Goal: Communication & Community: Answer question/provide support

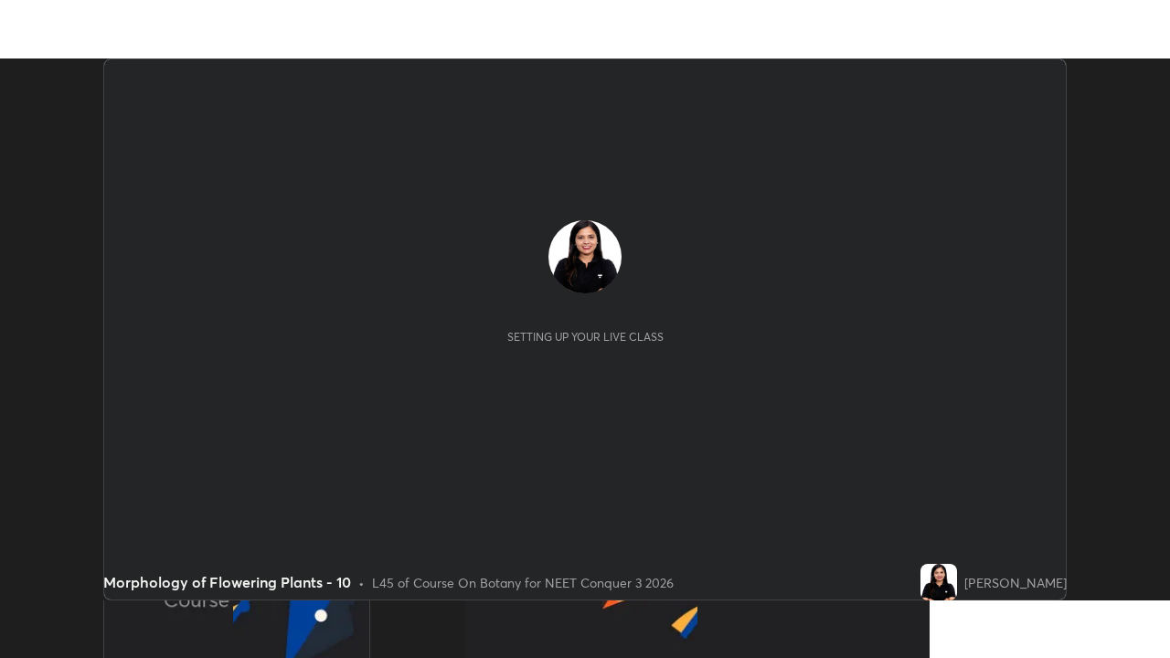
scroll to position [542, 1170]
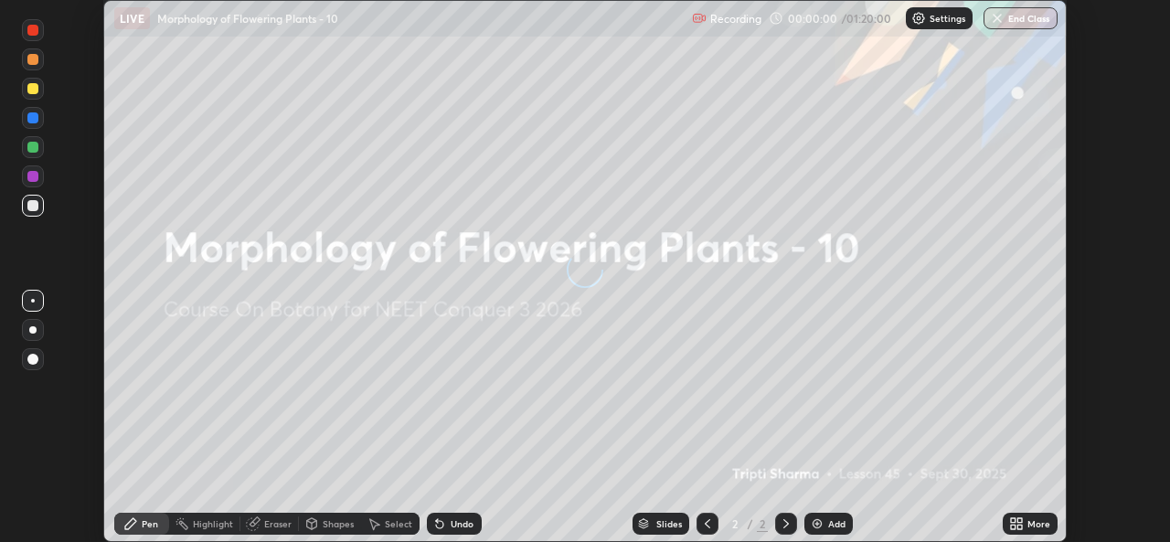
click at [1032, 26] on button "End Class" at bounding box center [1021, 18] width 74 height 22
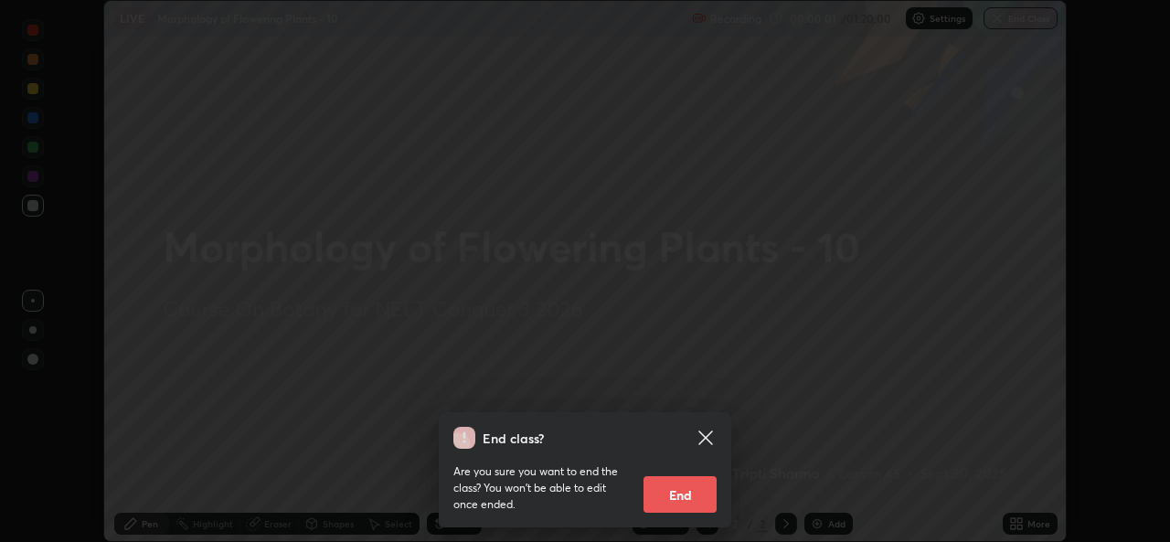
click at [707, 435] on icon at bounding box center [706, 438] width 14 height 14
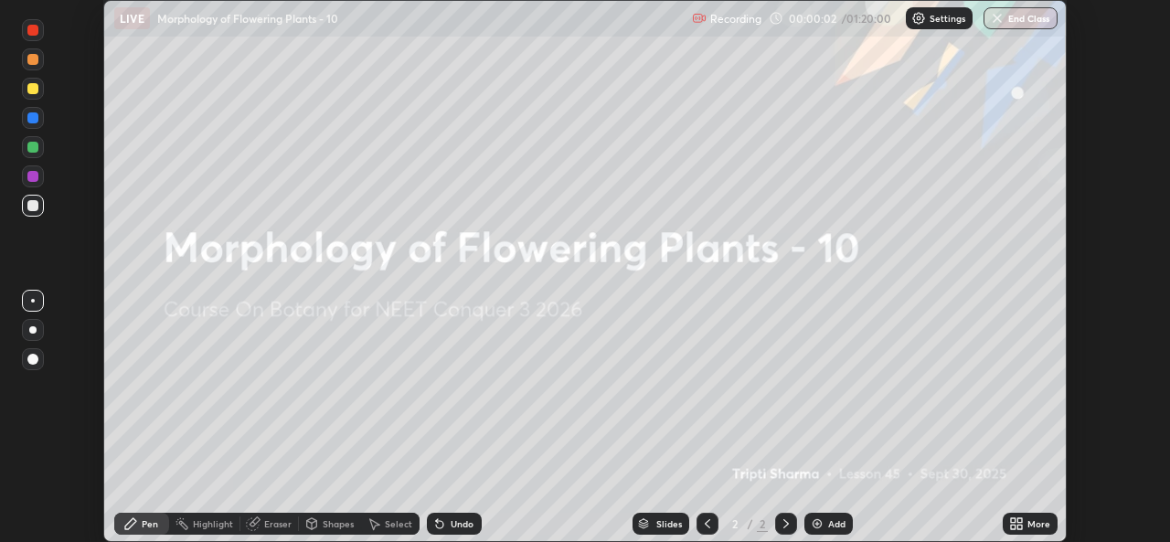
click at [1021, 522] on icon at bounding box center [1020, 520] width 5 height 5
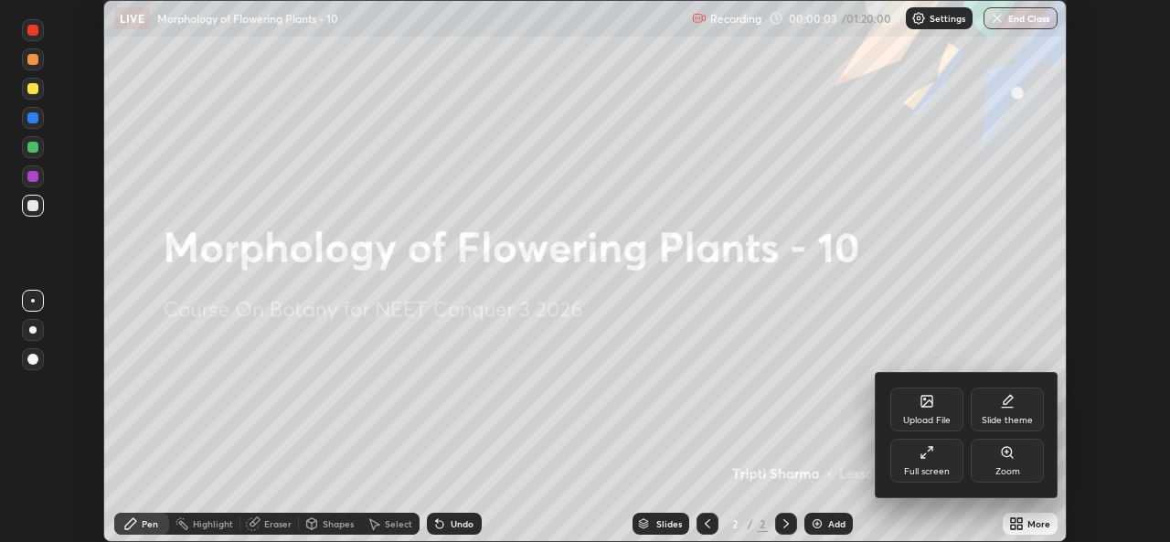
click at [930, 462] on div "Full screen" at bounding box center [927, 461] width 73 height 44
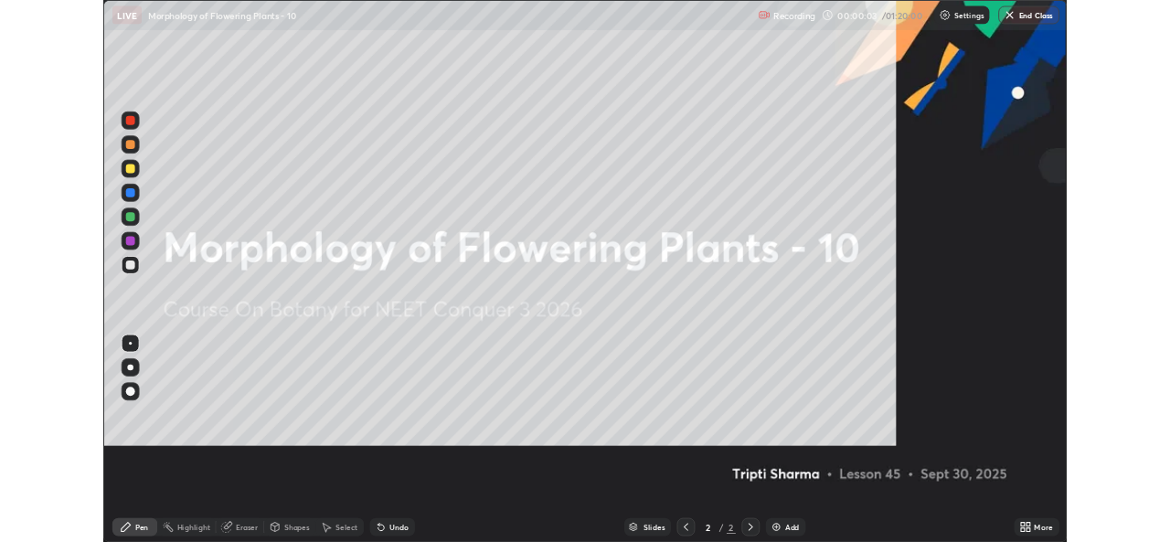
scroll to position [658, 1170]
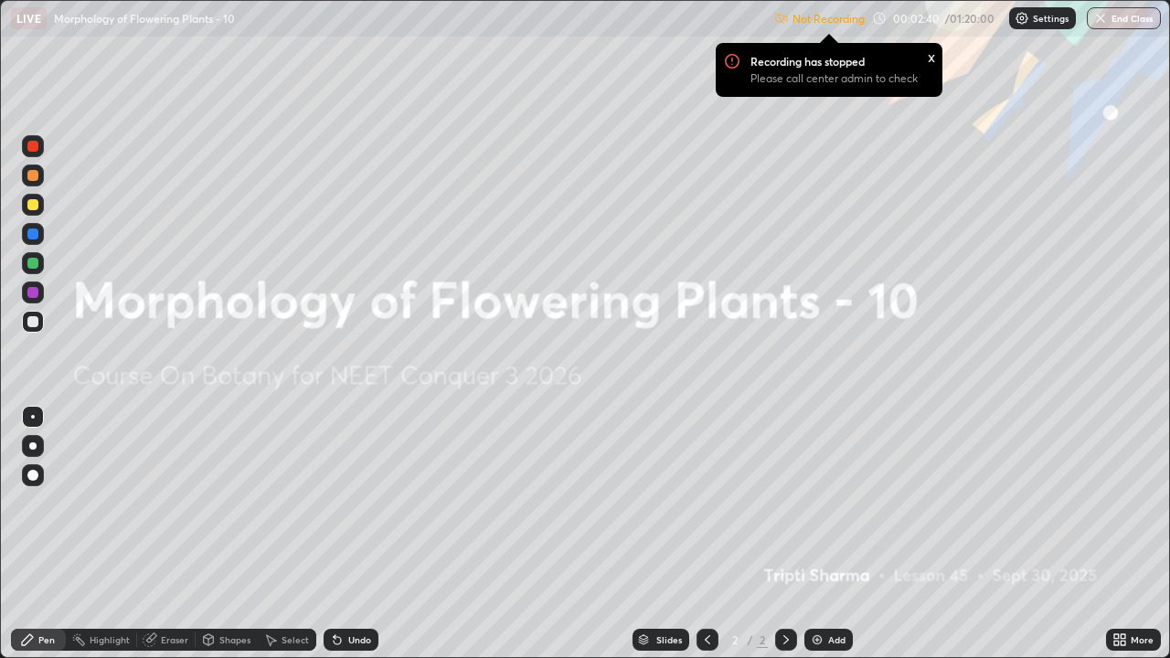
click at [1134, 541] on div "More" at bounding box center [1142, 640] width 23 height 9
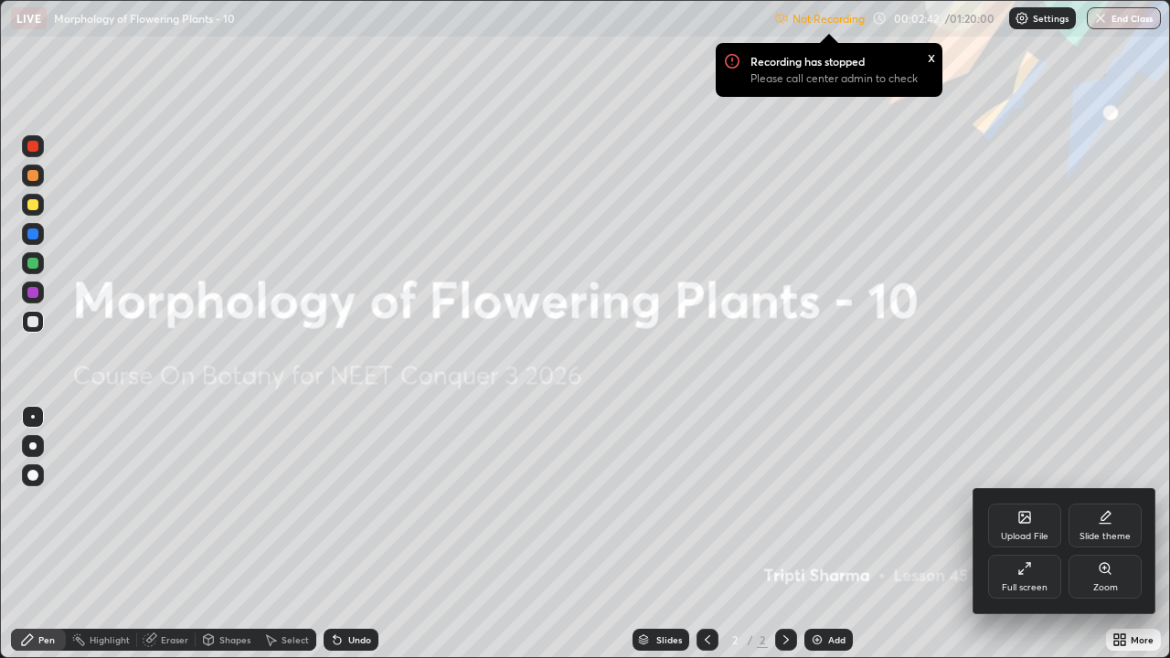
click at [828, 541] on div at bounding box center [585, 329] width 1170 height 658
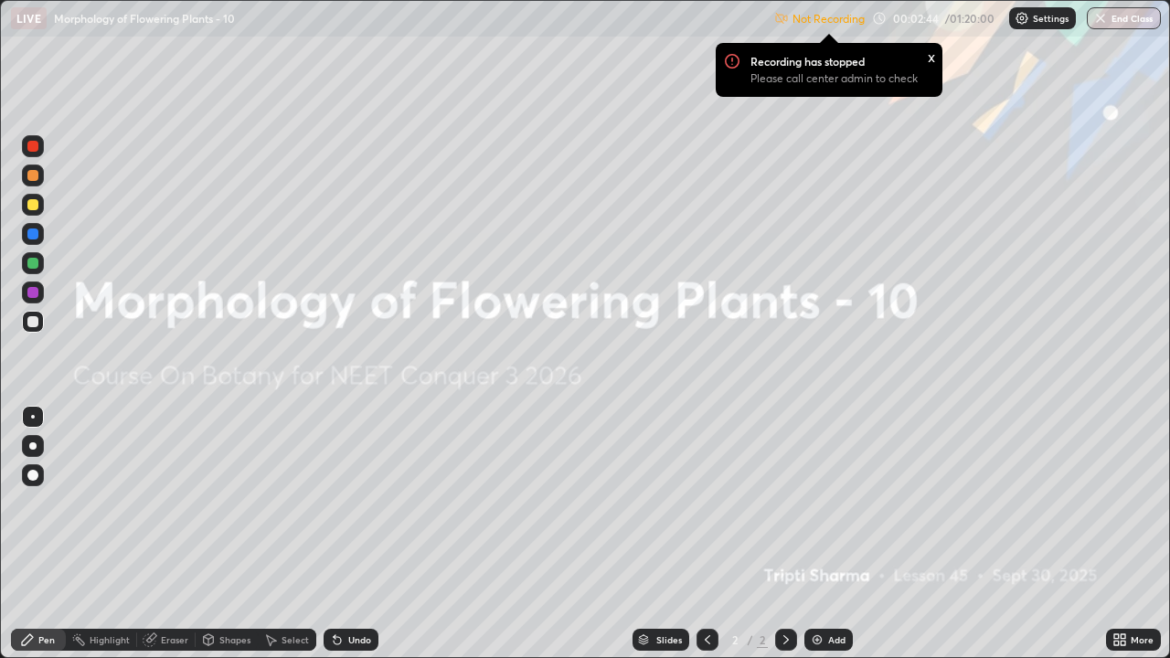
click at [822, 541] on img at bounding box center [817, 640] width 15 height 15
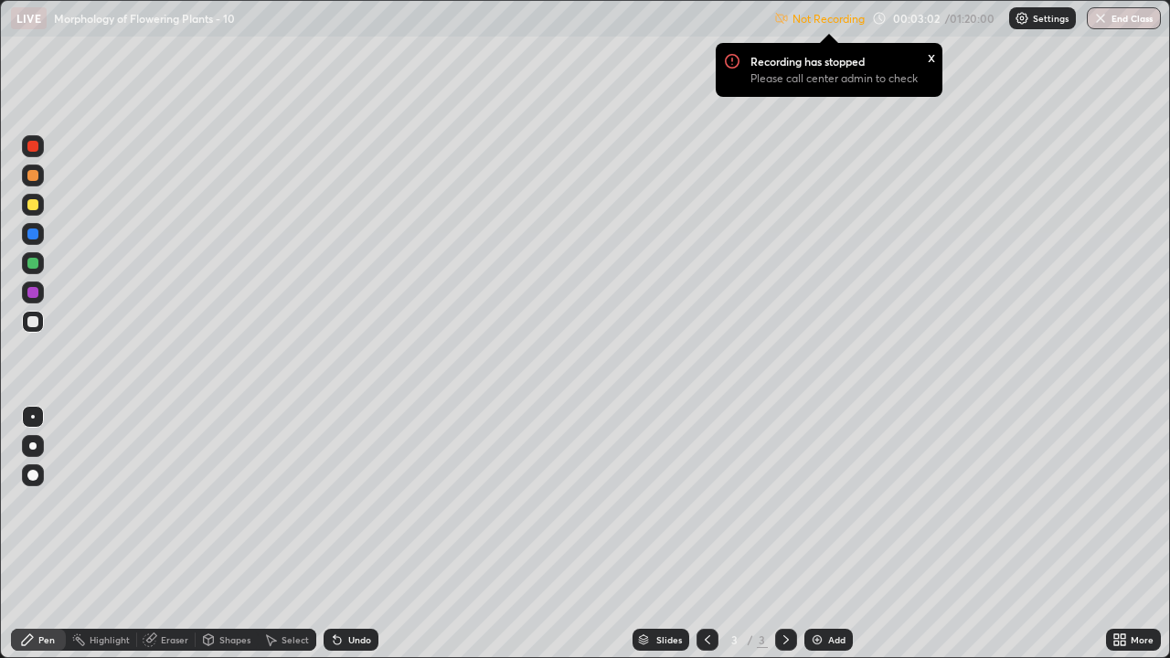
click at [34, 476] on div at bounding box center [32, 475] width 11 height 11
click at [30, 179] on div at bounding box center [32, 175] width 11 height 11
click at [1019, 27] on div "Settings" at bounding box center [1043, 18] width 67 height 22
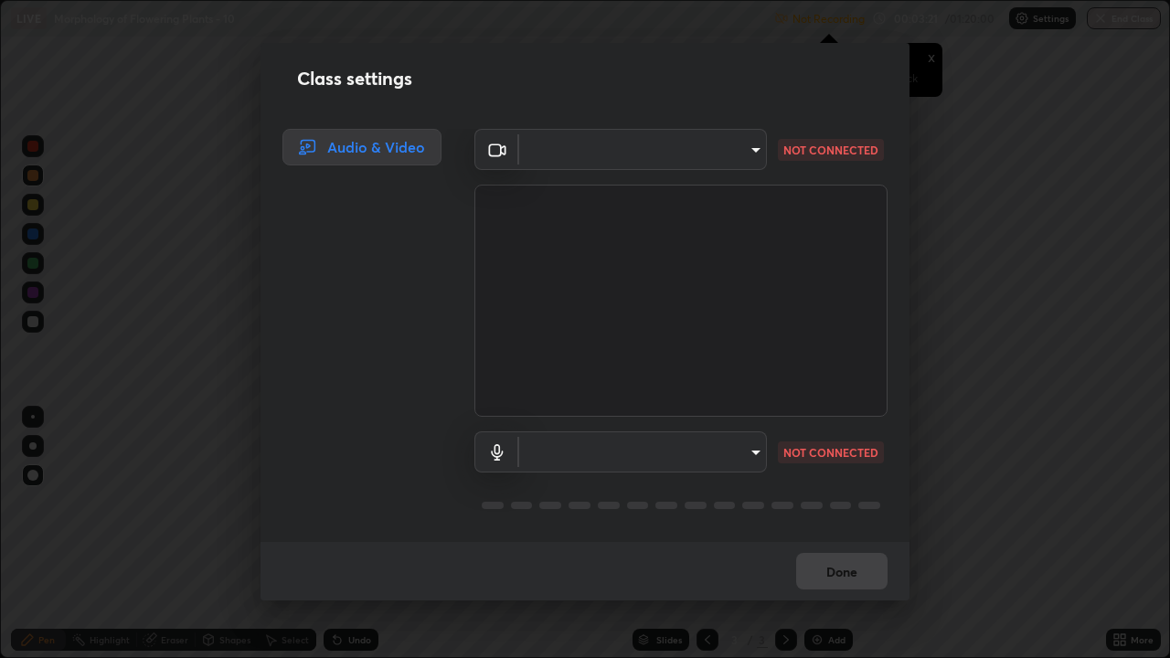
type input "9788daf0cbf52dd0d374ba9f0d4f11576c03820bc15fcf9a4a11f890b69d92bf"
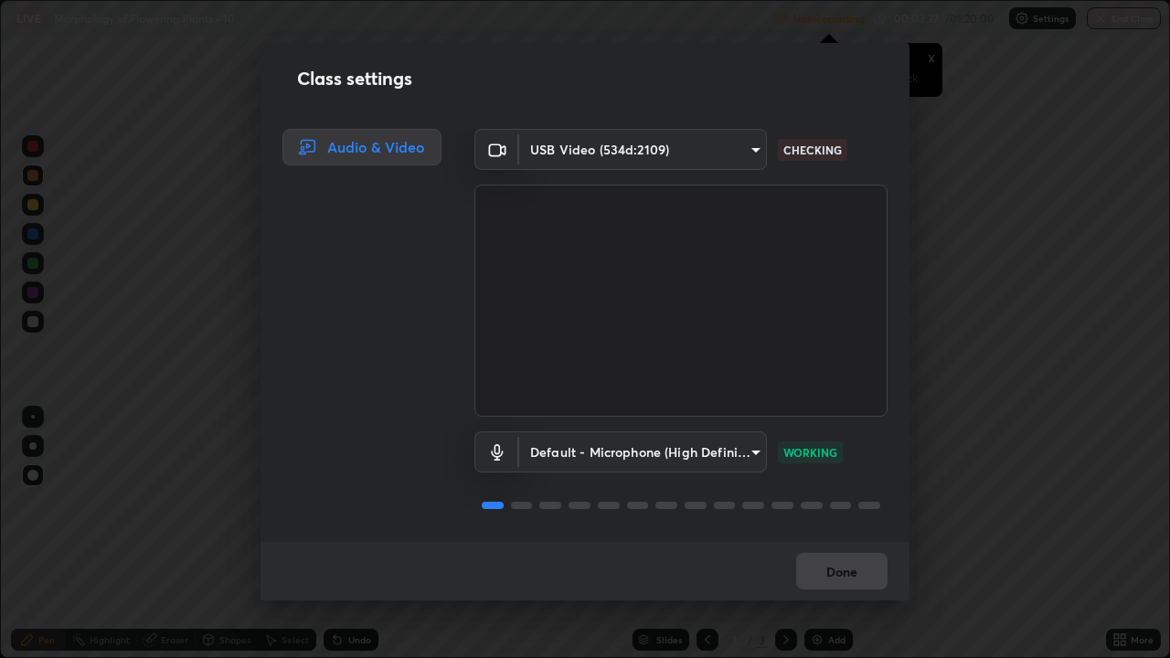
click at [742, 451] on body "Erase all LIVE Morphology of Flowering Plants - 10 Not Recording Recording has …" at bounding box center [585, 329] width 1170 height 658
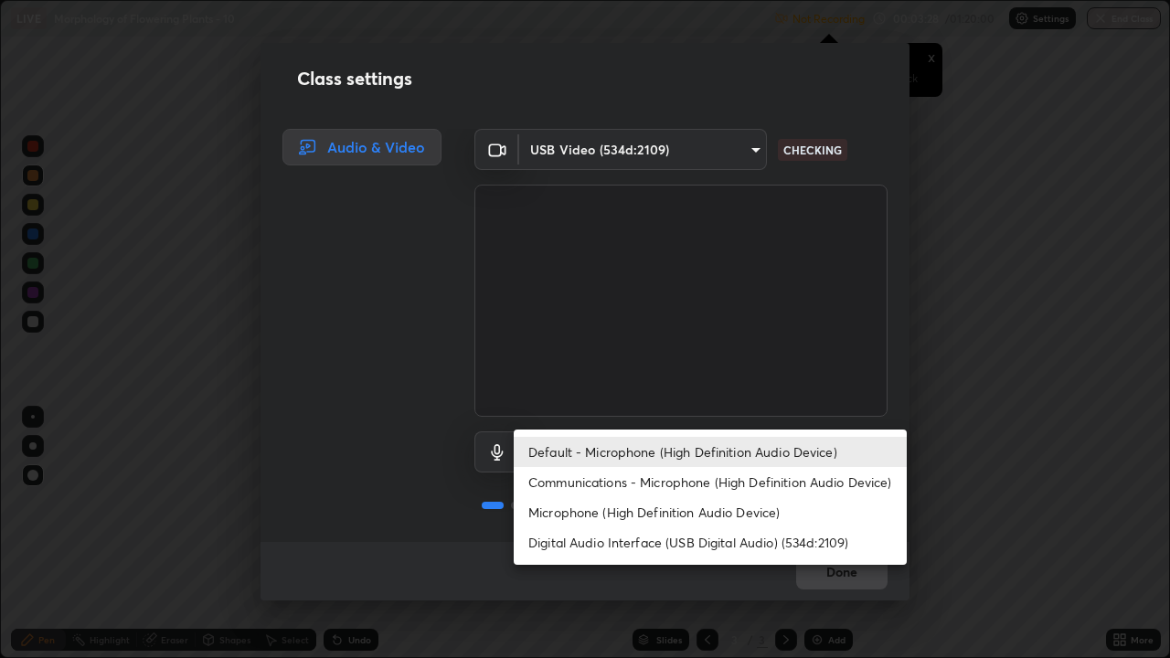
click at [668, 504] on li "Microphone (High Definition Audio Device)" at bounding box center [710, 512] width 393 height 30
type input "345f5d8304a1ab30e3d14ed5696ced08ebab0189725ef91838db04cd8f5619d4"
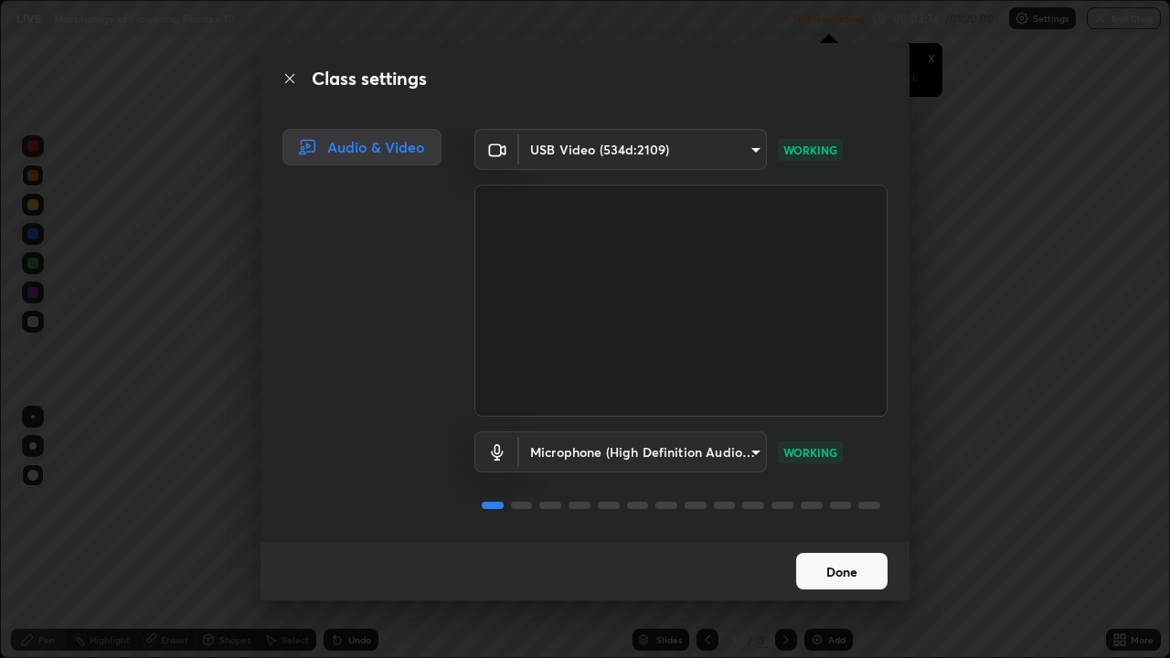
click at [843, 541] on button "Done" at bounding box center [841, 571] width 91 height 37
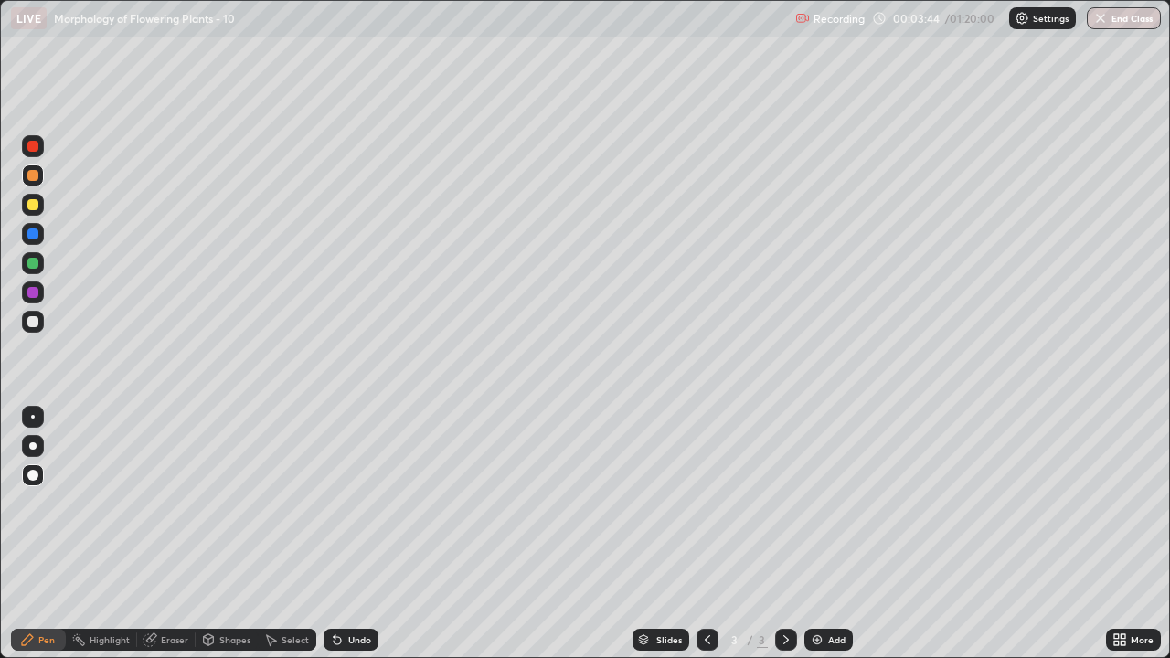
click at [1121, 541] on icon at bounding box center [1123, 637] width 5 height 5
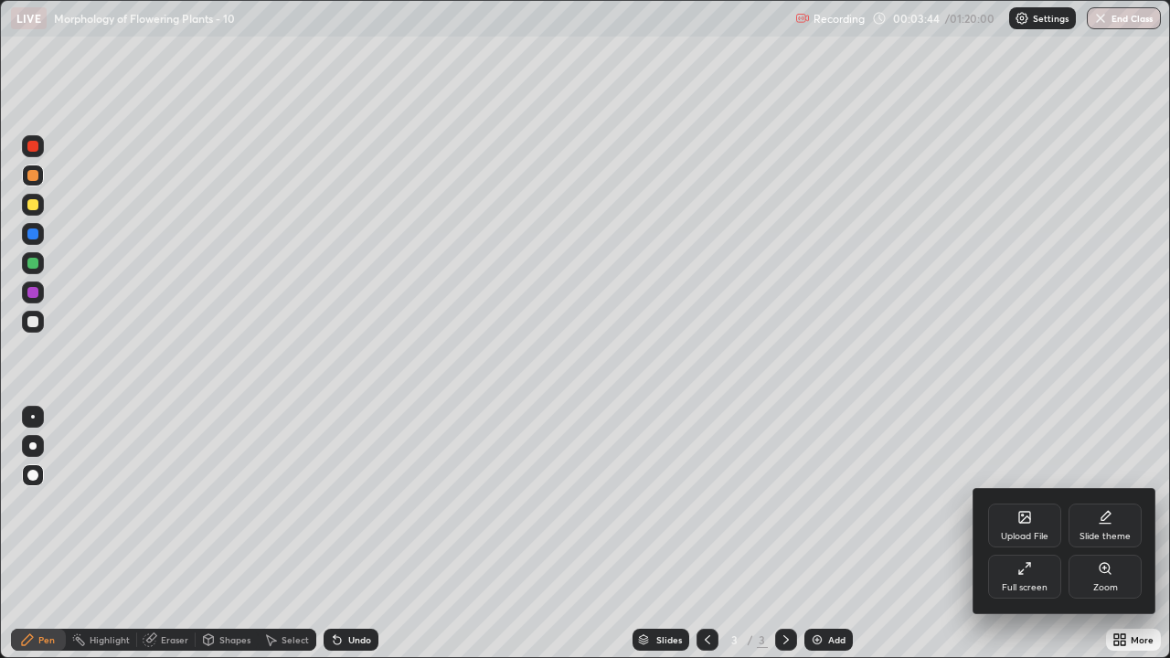
click at [1042, 541] on div "Full screen" at bounding box center [1025, 587] width 46 height 9
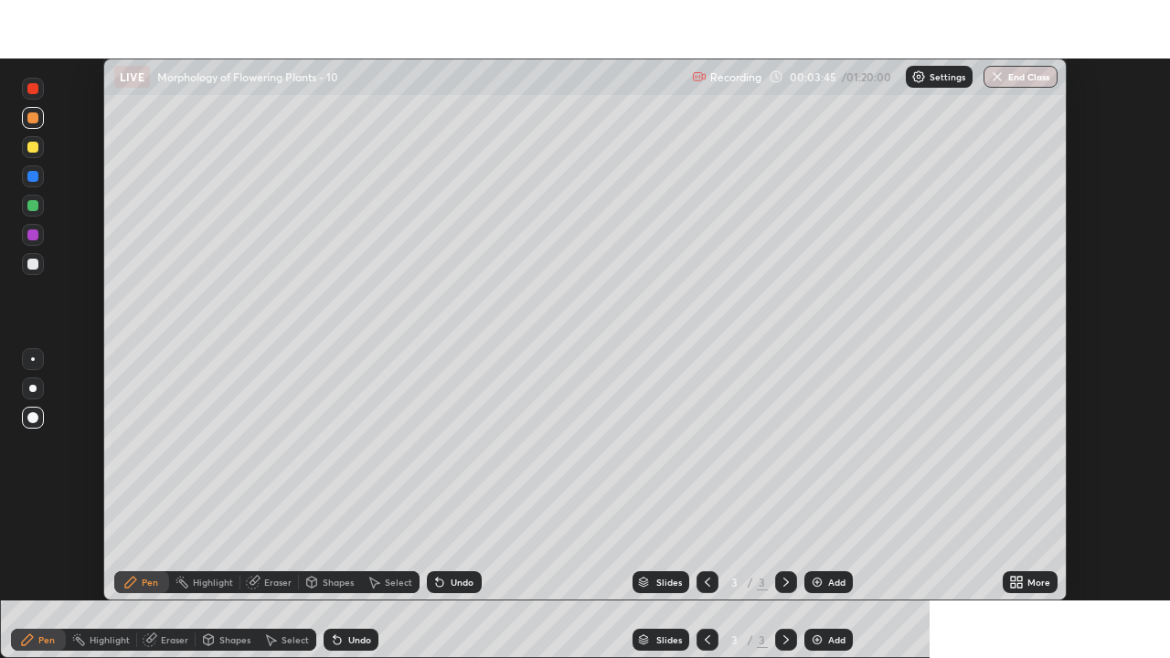
scroll to position [90902, 90274]
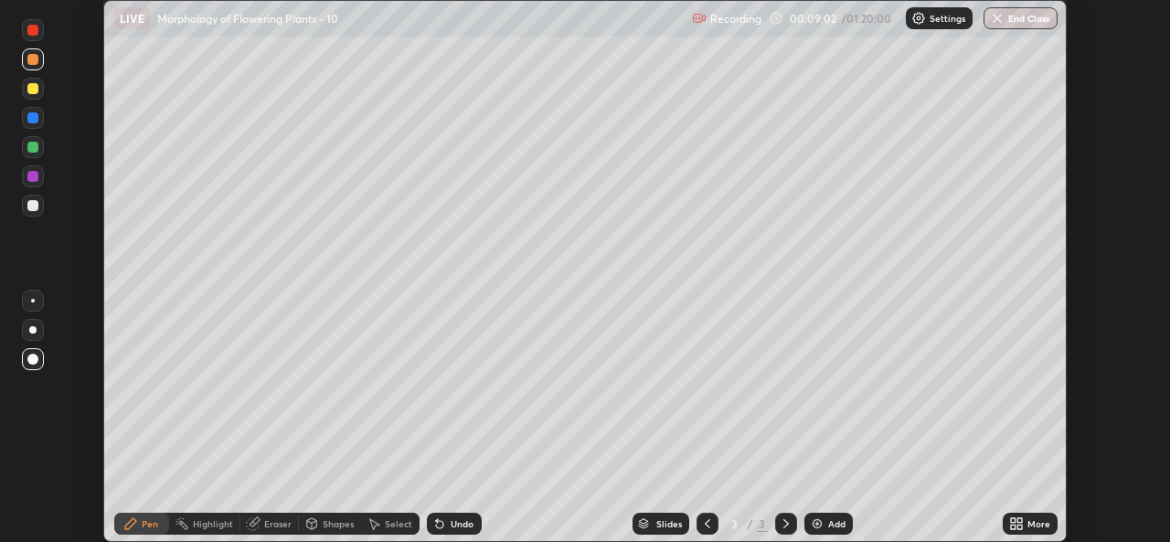
click at [1019, 528] on icon at bounding box center [1020, 527] width 5 height 5
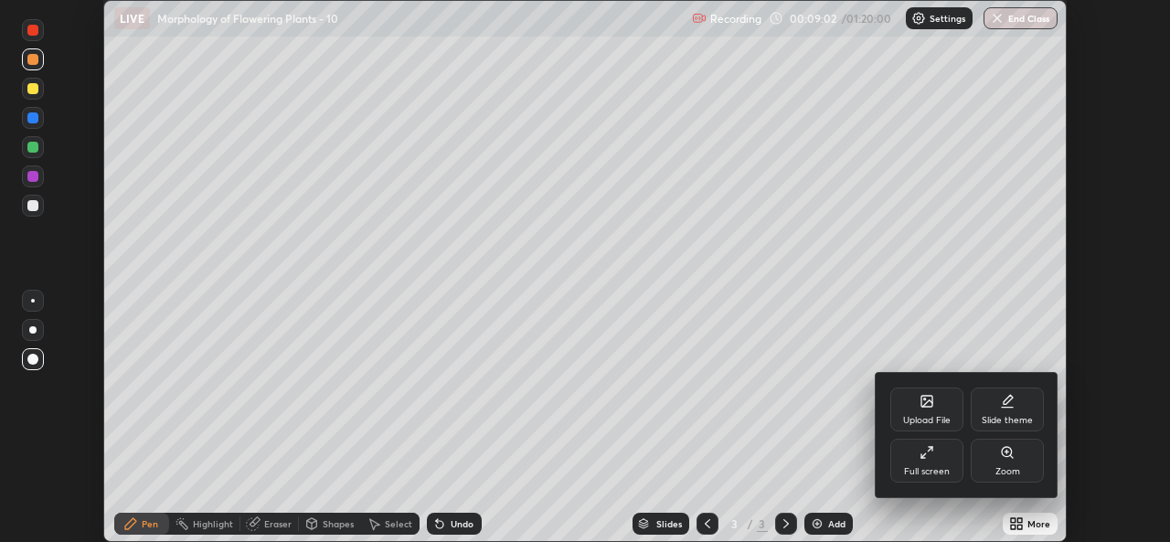
click at [936, 468] on div "Full screen" at bounding box center [927, 471] width 46 height 9
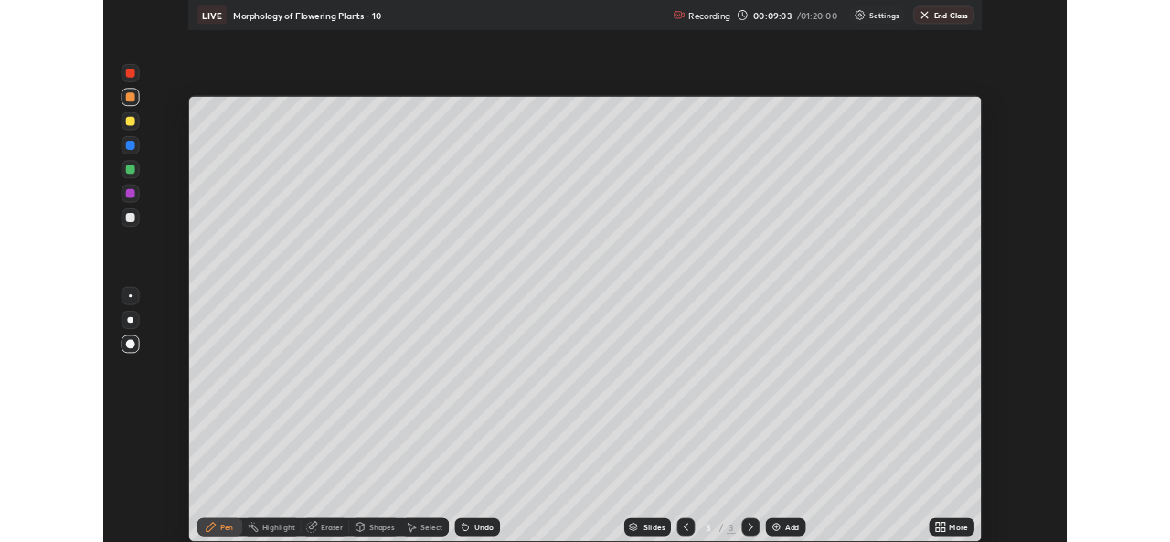
scroll to position [658, 1170]
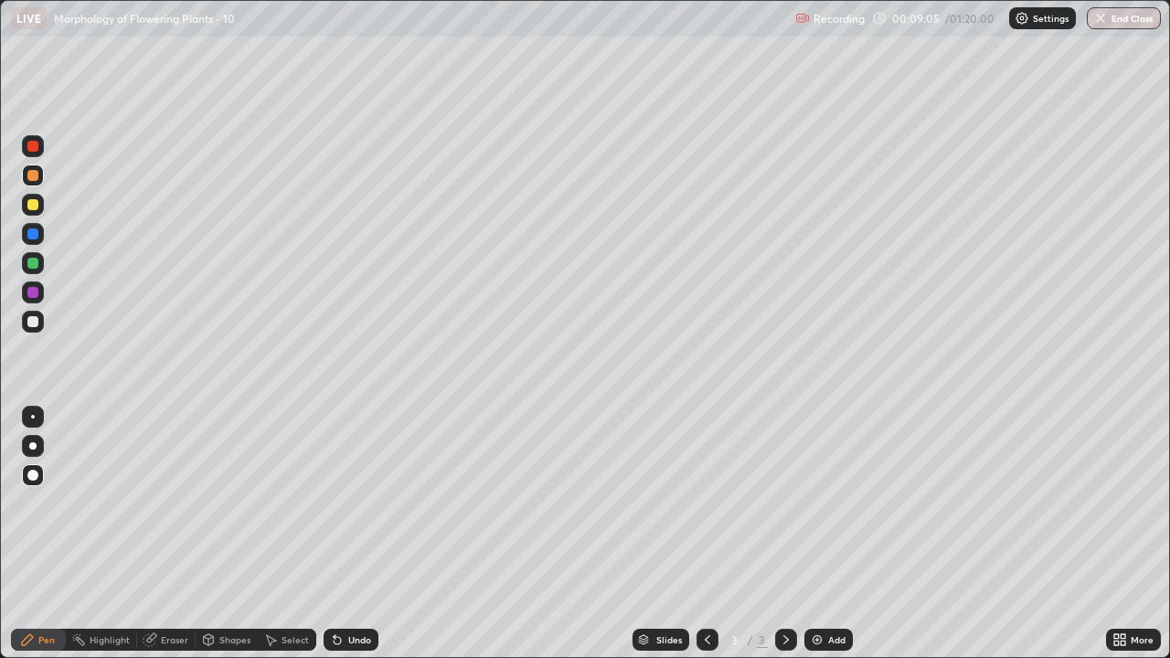
click at [35, 212] on div at bounding box center [33, 205] width 22 height 22
click at [1117, 541] on icon at bounding box center [1117, 637] width 5 height 5
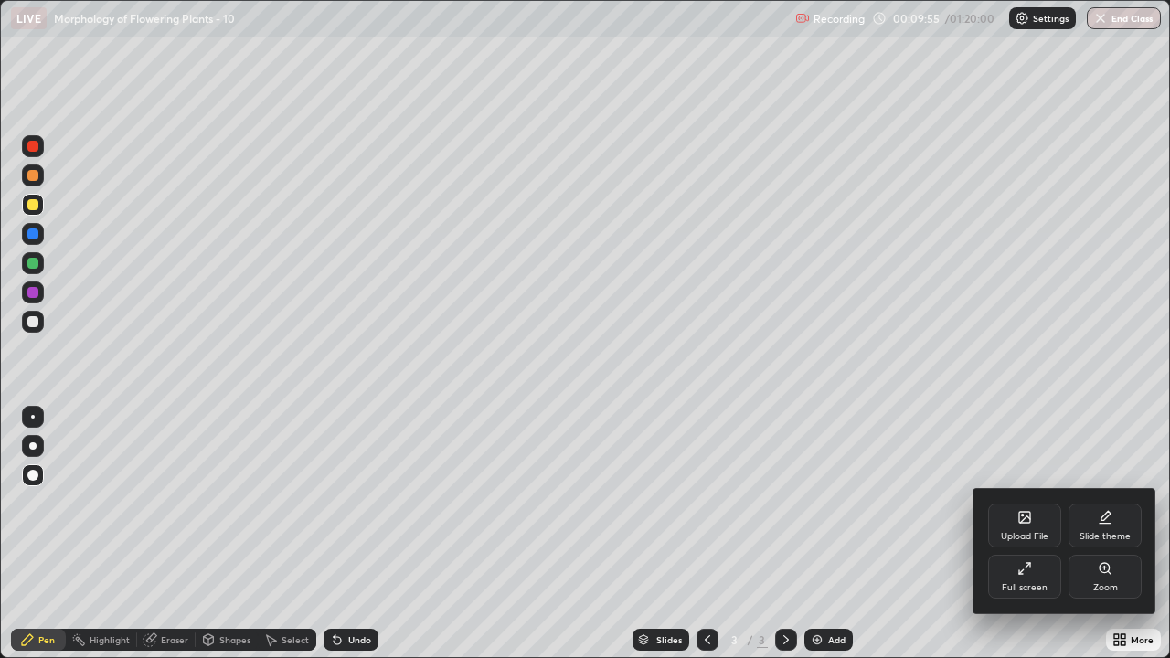
click at [1029, 541] on div "Full screen" at bounding box center [1025, 577] width 73 height 44
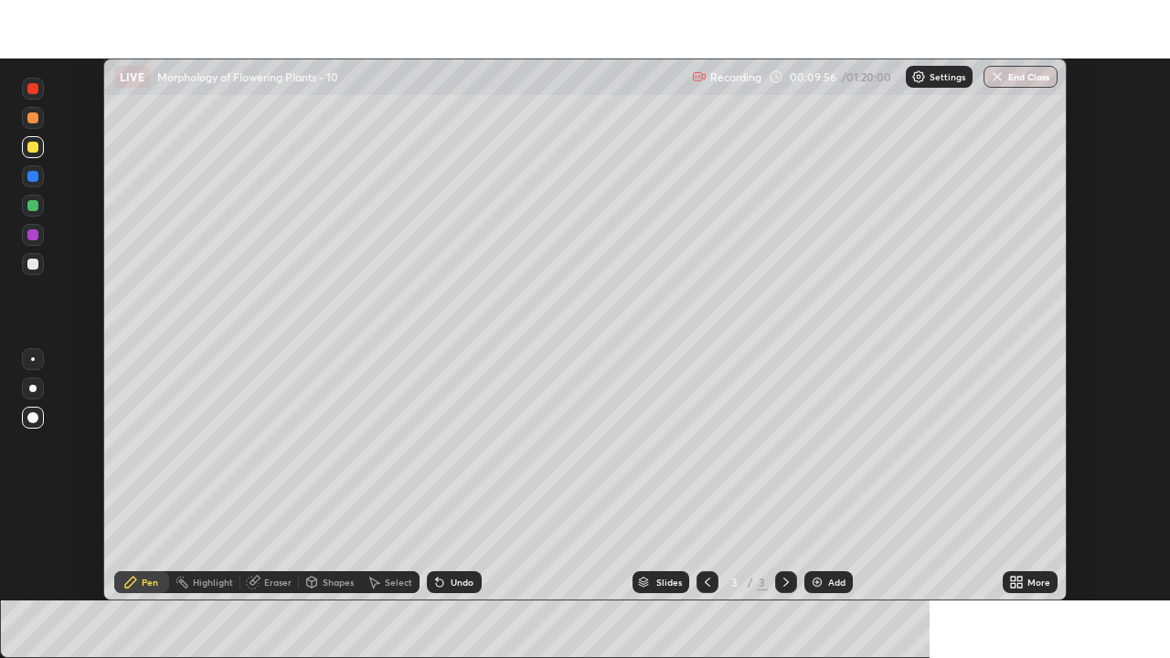
scroll to position [90902, 90274]
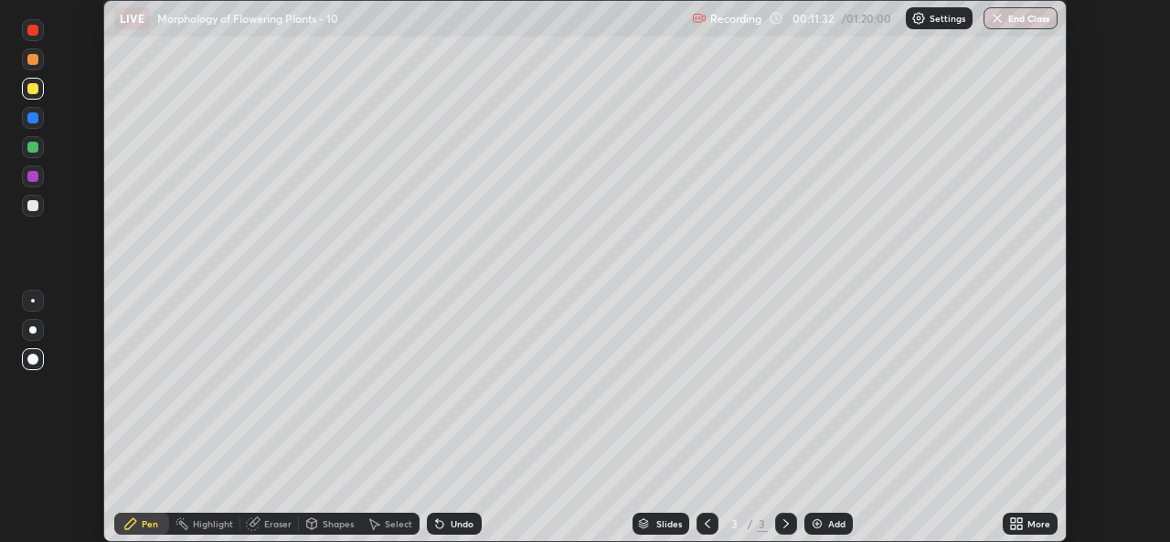
click at [1015, 520] on icon at bounding box center [1013, 520] width 5 height 5
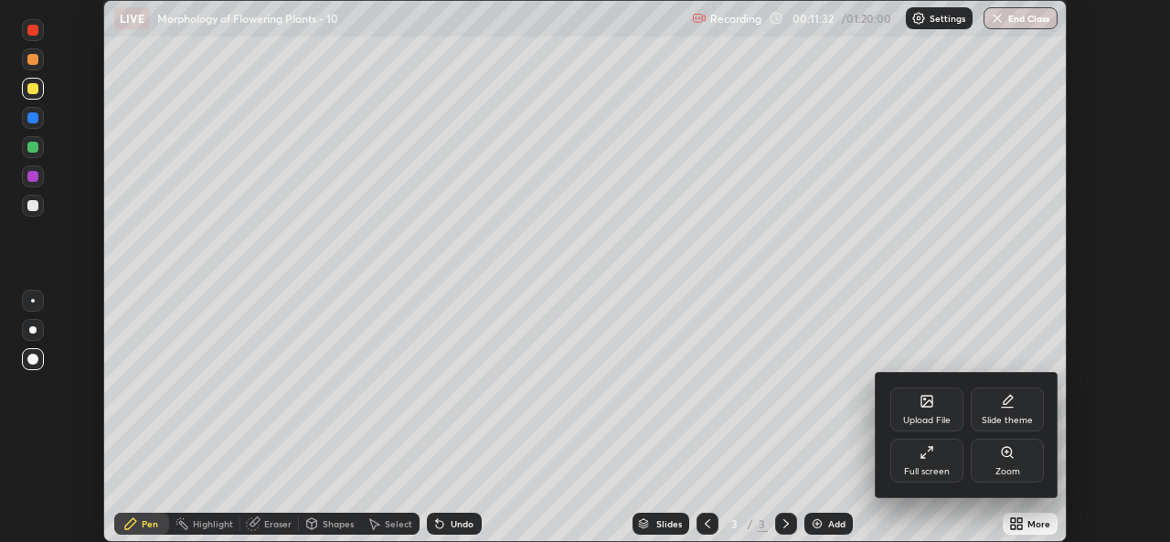
click at [926, 465] on div "Full screen" at bounding box center [927, 461] width 73 height 44
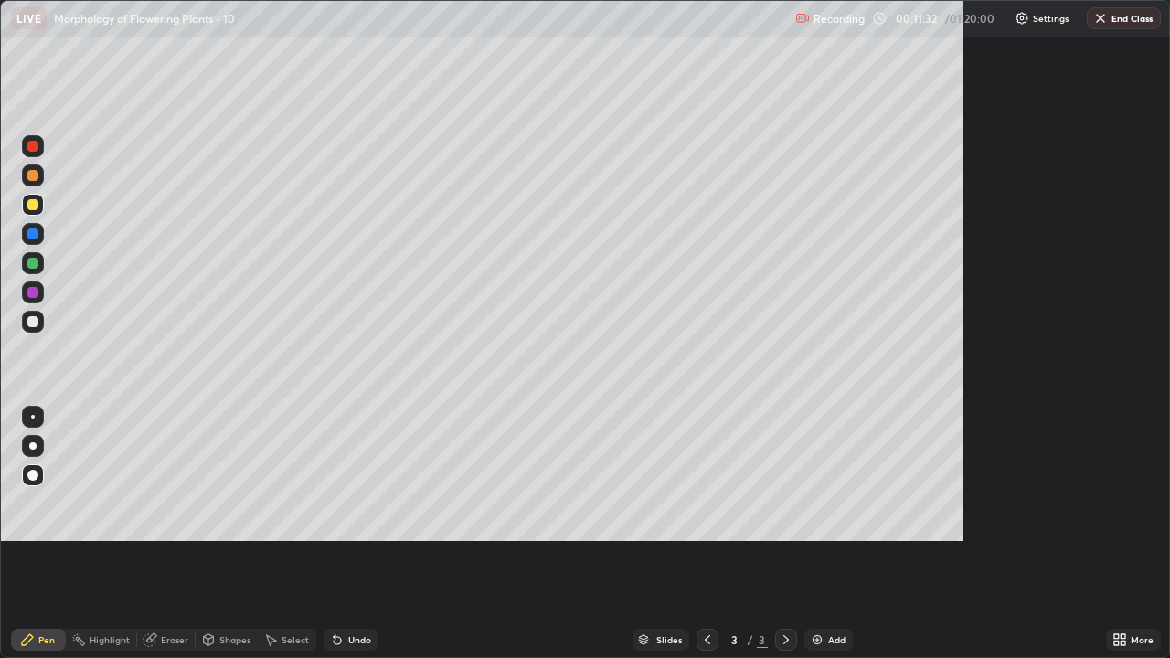
scroll to position [658, 1170]
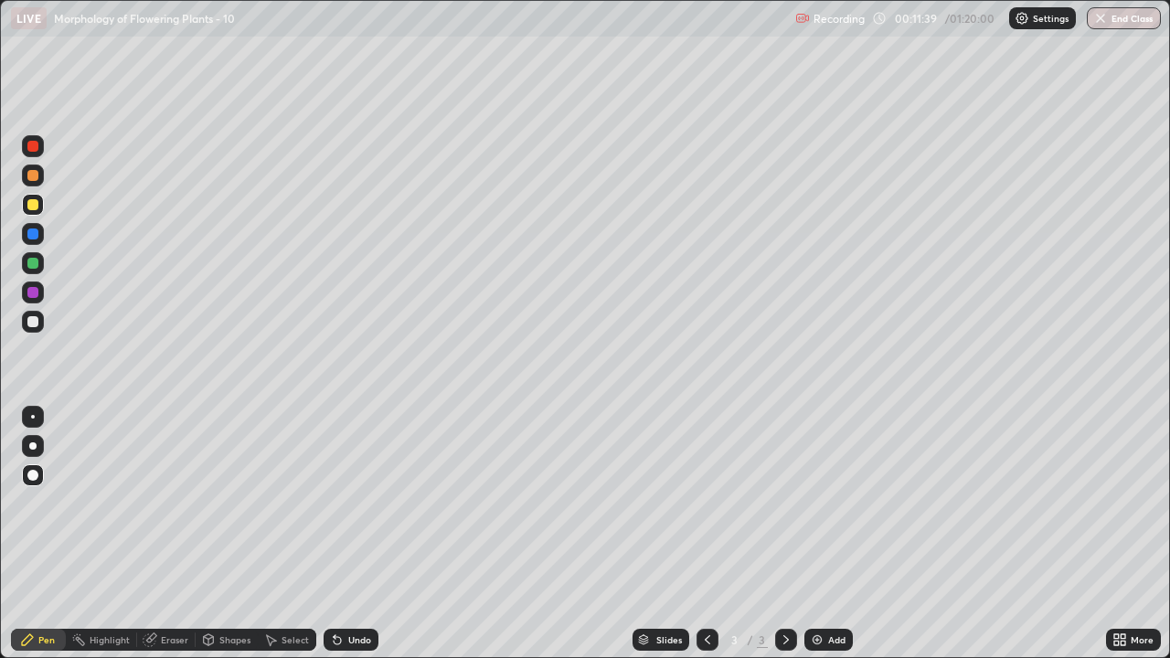
click at [367, 541] on div "Undo" at bounding box center [359, 640] width 23 height 9
click at [36, 294] on div at bounding box center [32, 292] width 11 height 11
click at [36, 239] on div at bounding box center [32, 234] width 11 height 11
click at [35, 268] on div at bounding box center [32, 263] width 11 height 11
click at [41, 147] on div at bounding box center [33, 146] width 22 height 22
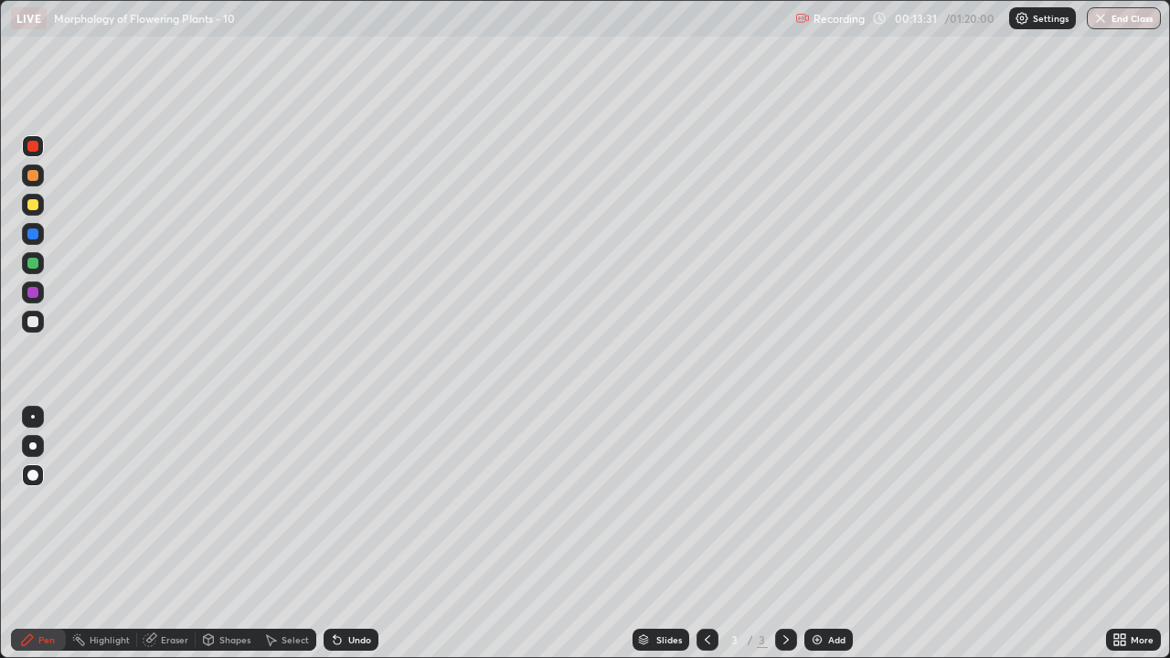
click at [36, 295] on div at bounding box center [32, 292] width 11 height 11
click at [32, 241] on div at bounding box center [33, 234] width 22 height 22
click at [835, 541] on div "Add" at bounding box center [829, 640] width 48 height 22
click at [37, 326] on div at bounding box center [33, 322] width 22 height 22
click at [357, 541] on div "Undo" at bounding box center [351, 640] width 55 height 22
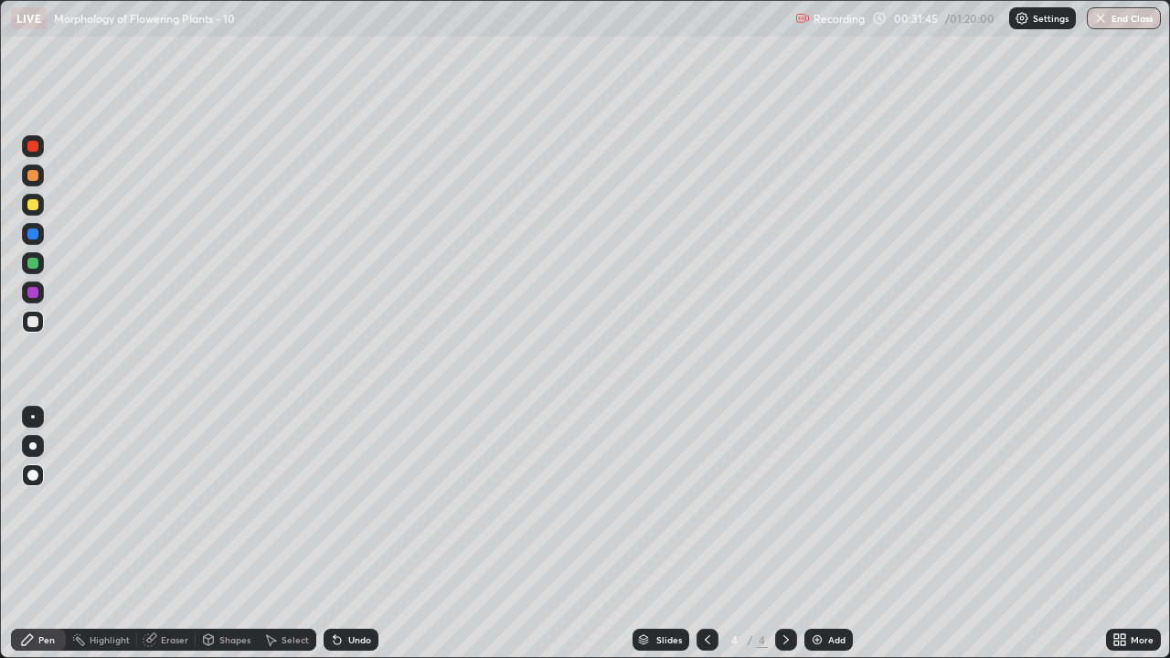
click at [34, 264] on div at bounding box center [32, 263] width 11 height 11
click at [33, 294] on div at bounding box center [32, 292] width 11 height 11
click at [33, 235] on div at bounding box center [32, 234] width 11 height 11
click at [33, 176] on div at bounding box center [32, 175] width 11 height 11
click at [33, 446] on div at bounding box center [32, 446] width 7 height 7
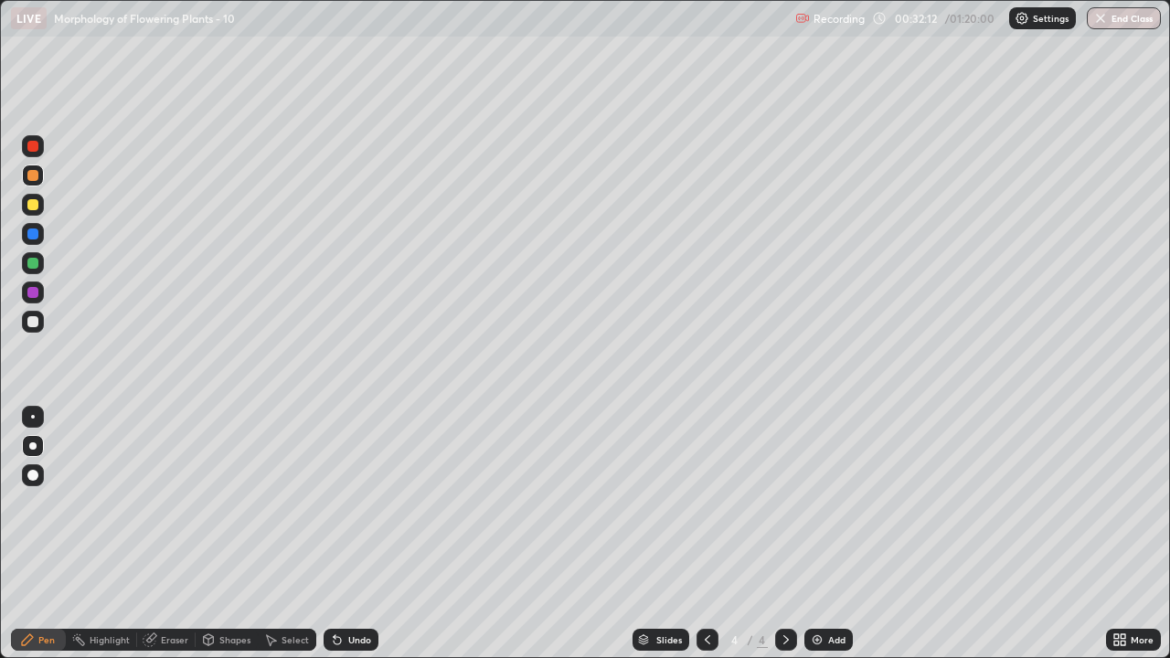
click at [33, 331] on div at bounding box center [33, 322] width 22 height 22
click at [842, 541] on div "Add" at bounding box center [836, 640] width 17 height 9
click at [41, 183] on div at bounding box center [33, 176] width 22 height 22
click at [40, 326] on div at bounding box center [33, 322] width 22 height 22
click at [34, 293] on div at bounding box center [32, 292] width 11 height 11
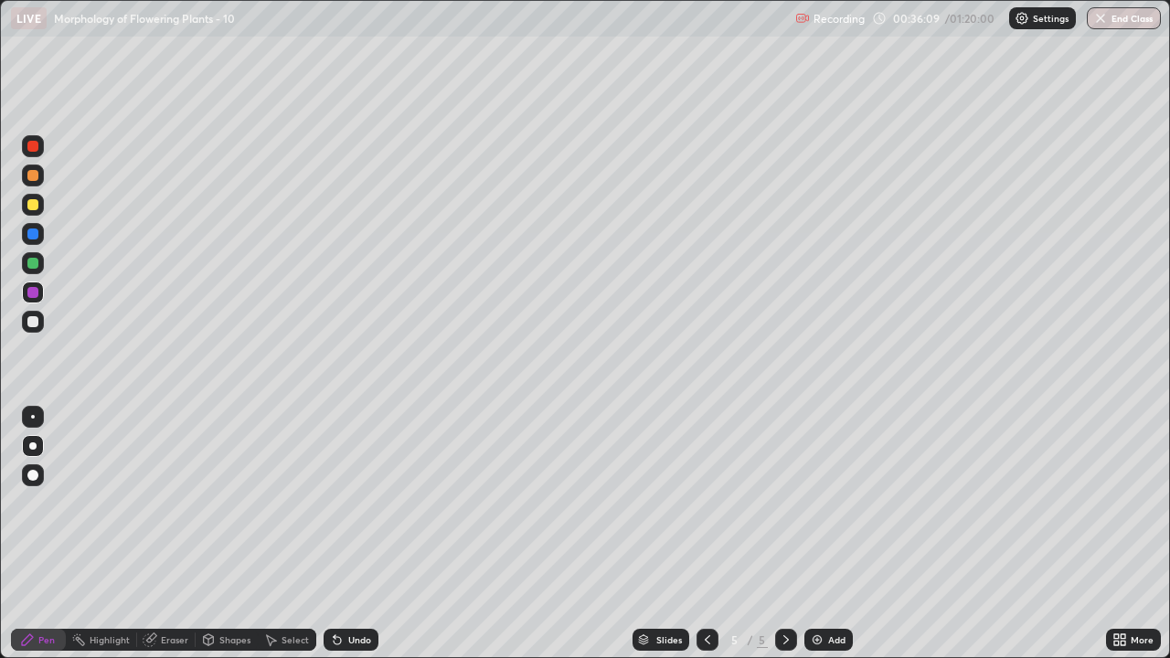
click at [37, 182] on div at bounding box center [33, 176] width 22 height 22
click at [342, 541] on icon at bounding box center [337, 640] width 15 height 15
click at [335, 541] on icon at bounding box center [337, 640] width 7 height 7
click at [337, 541] on icon at bounding box center [337, 640] width 15 height 15
click at [334, 541] on icon at bounding box center [335, 637] width 2 height 2
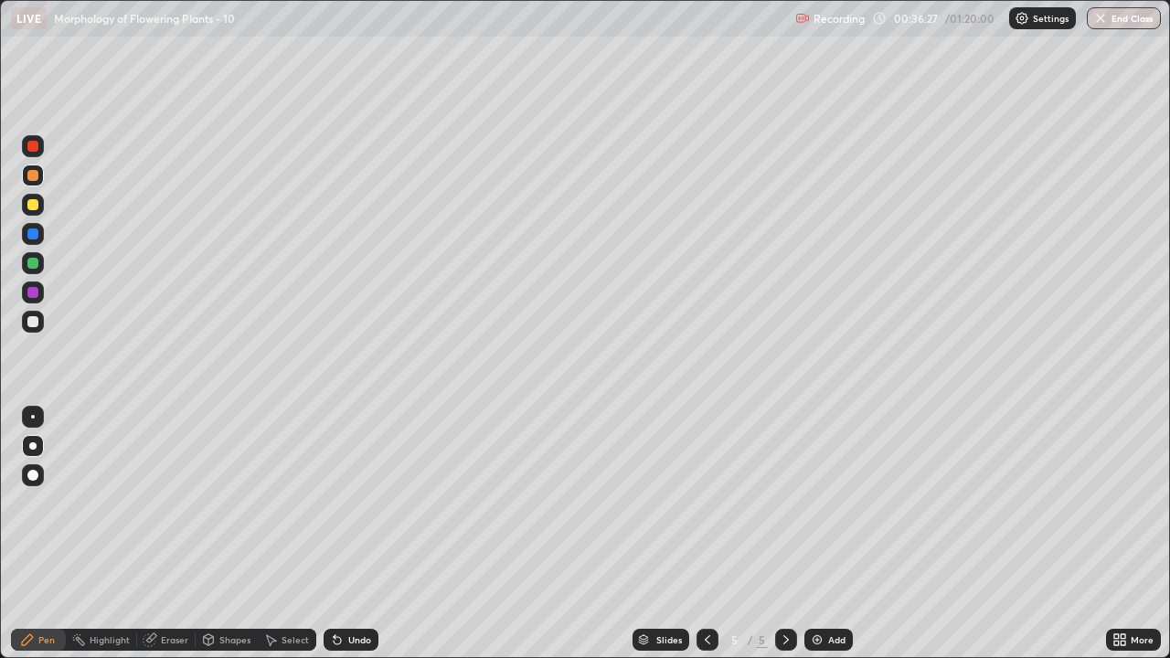
click at [334, 541] on icon at bounding box center [335, 637] width 2 height 2
click at [39, 329] on div at bounding box center [33, 322] width 22 height 22
click at [40, 240] on div at bounding box center [33, 234] width 22 height 22
click at [40, 326] on div at bounding box center [33, 322] width 22 height 22
click at [34, 206] on div at bounding box center [32, 204] width 11 height 11
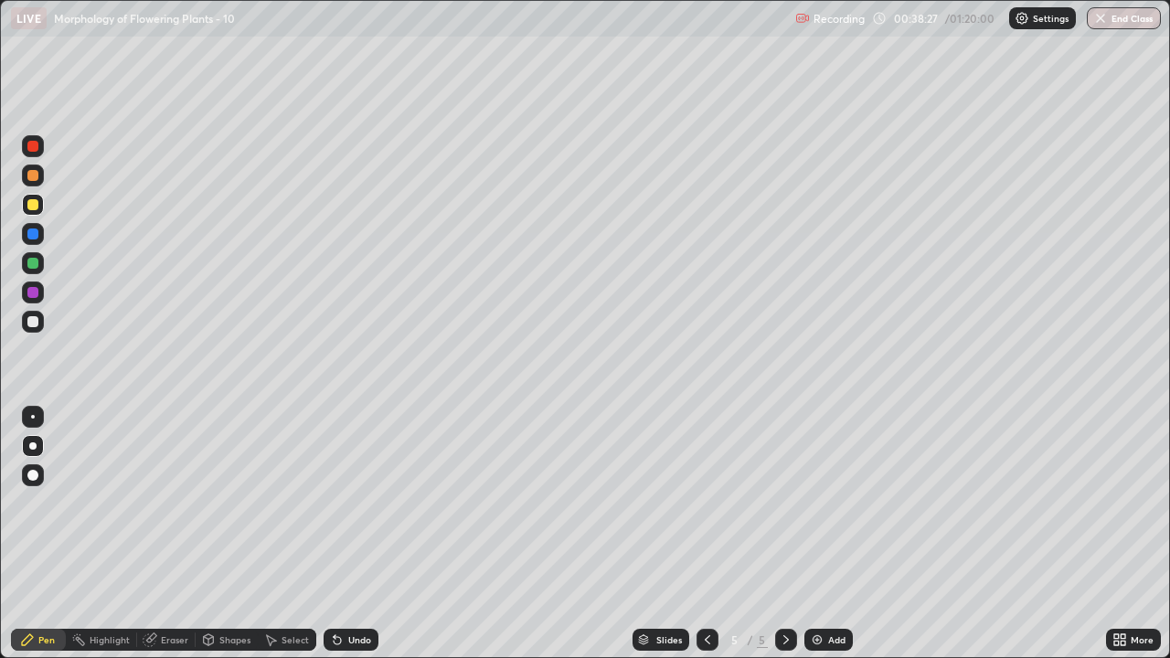
click at [713, 541] on div at bounding box center [708, 640] width 22 height 22
click at [792, 541] on div at bounding box center [786, 640] width 22 height 22
click at [165, 541] on div "Eraser" at bounding box center [166, 640] width 59 height 22
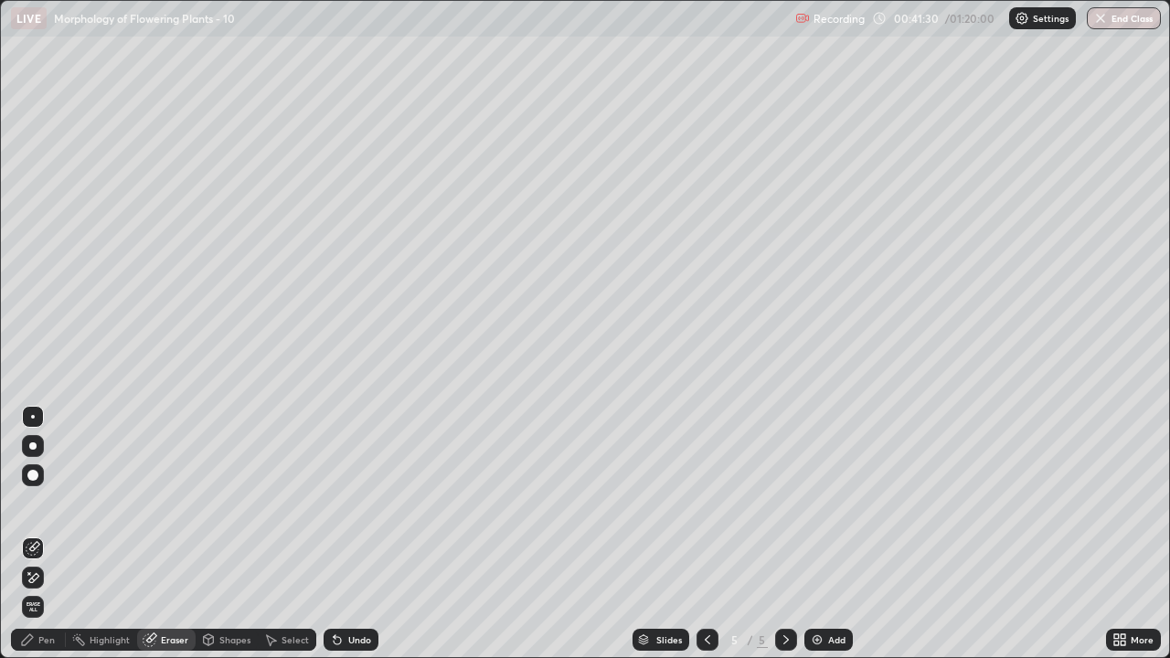
click at [36, 541] on span "Erase all" at bounding box center [33, 607] width 20 height 11
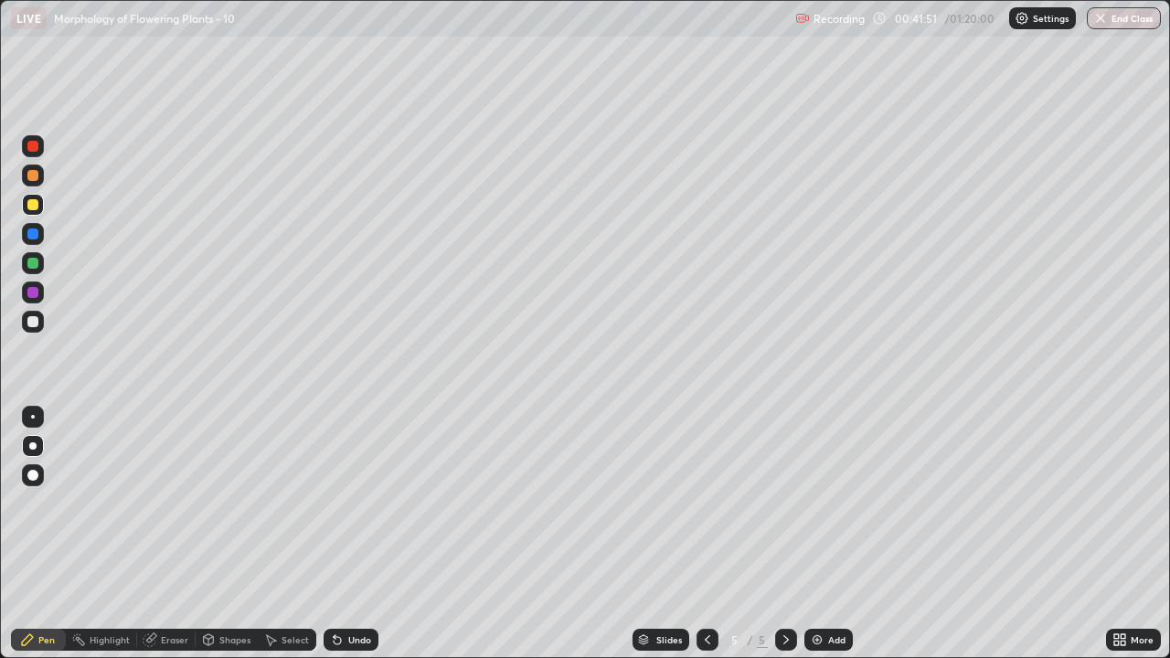
click at [697, 541] on div at bounding box center [708, 640] width 22 height 22
click at [784, 541] on icon at bounding box center [786, 640] width 15 height 15
click at [33, 323] on div at bounding box center [32, 321] width 11 height 11
click at [37, 467] on div at bounding box center [33, 476] width 22 height 22
click at [34, 267] on div at bounding box center [32, 263] width 11 height 11
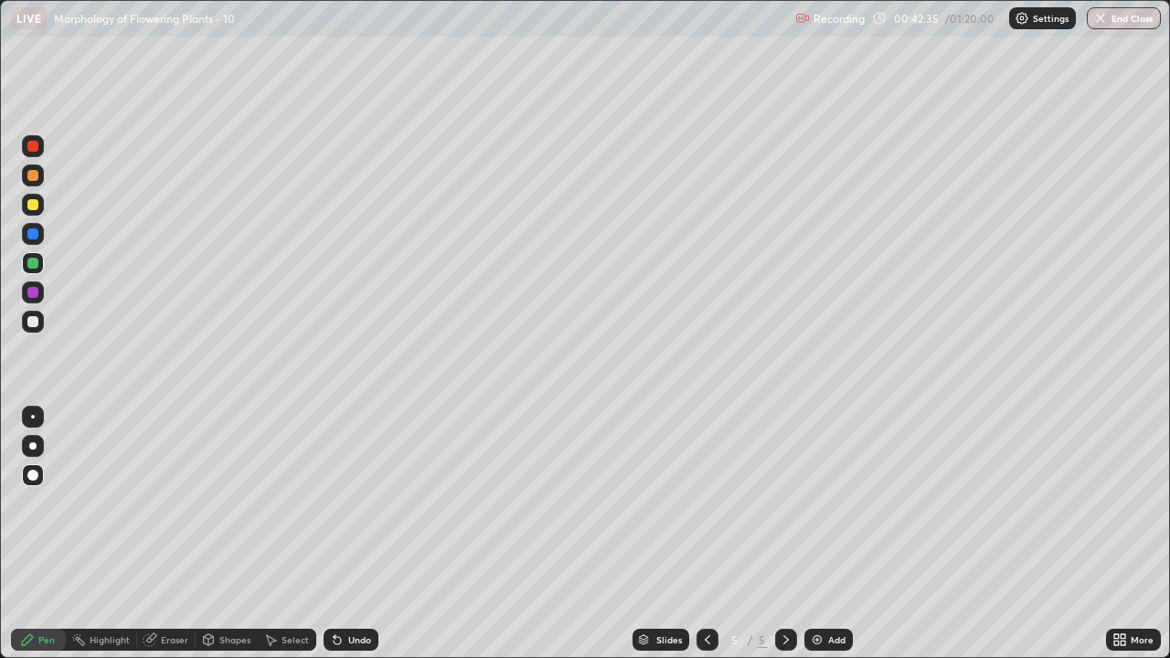
click at [35, 154] on div at bounding box center [33, 146] width 22 height 22
click at [337, 541] on icon at bounding box center [337, 640] width 7 height 7
click at [40, 269] on div at bounding box center [33, 263] width 22 height 22
click at [37, 294] on div at bounding box center [32, 292] width 11 height 11
click at [40, 329] on div at bounding box center [33, 322] width 22 height 22
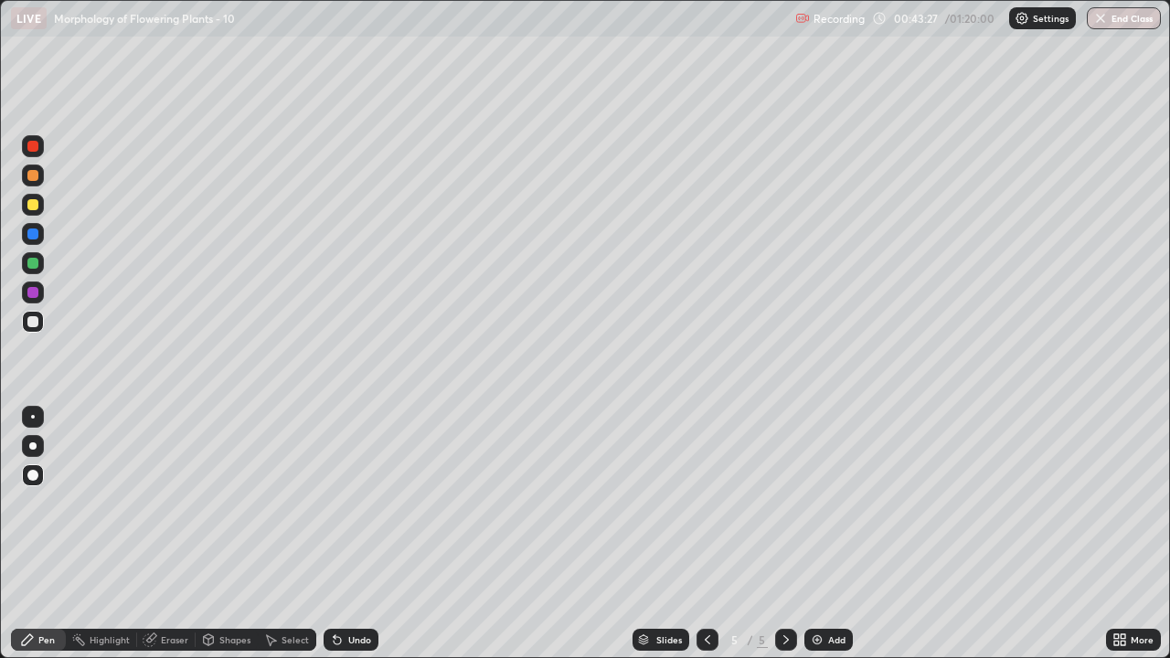
click at [706, 541] on icon at bounding box center [707, 640] width 15 height 15
click at [785, 541] on icon at bounding box center [786, 640] width 15 height 15
click at [40, 296] on div at bounding box center [33, 293] width 22 height 22
click at [356, 541] on div "Undo" at bounding box center [359, 640] width 23 height 9
click at [363, 541] on div "Undo" at bounding box center [359, 640] width 23 height 9
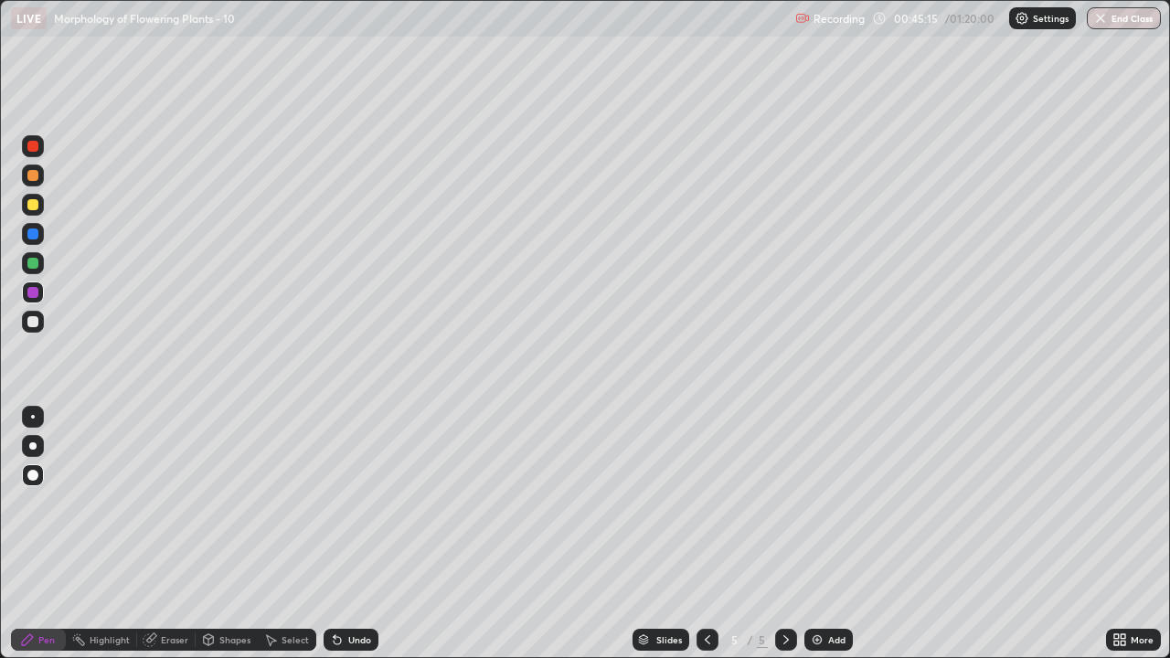
click at [369, 541] on div "Undo" at bounding box center [351, 640] width 55 height 22
click at [362, 541] on div "Undo" at bounding box center [359, 640] width 23 height 9
click at [40, 178] on div at bounding box center [33, 176] width 22 height 22
click at [834, 541] on div "Add" at bounding box center [836, 640] width 17 height 9
click at [38, 215] on div at bounding box center [33, 204] width 22 height 29
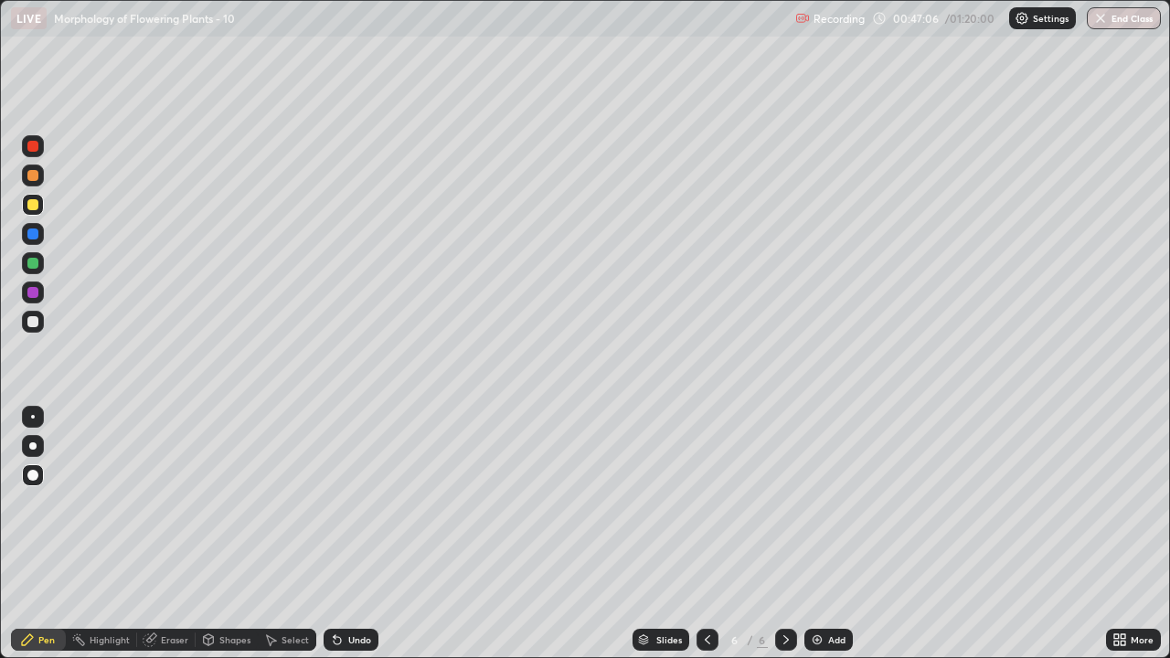
click at [168, 541] on div "Eraser" at bounding box center [166, 640] width 59 height 22
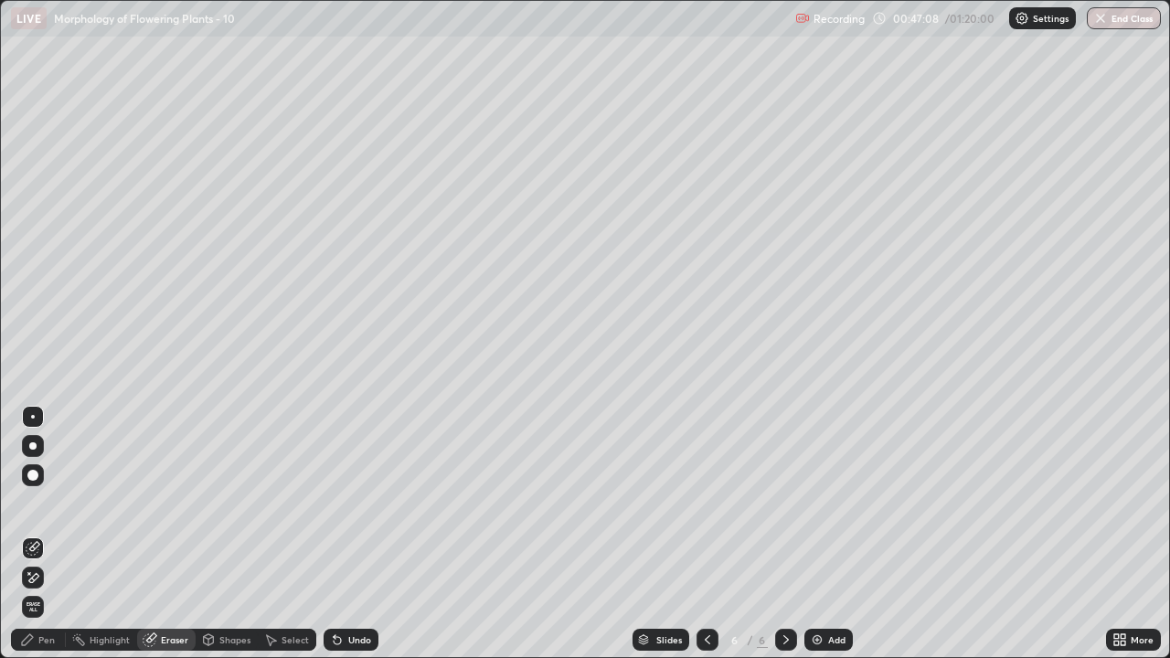
click at [41, 541] on div "Pen" at bounding box center [46, 640] width 16 height 9
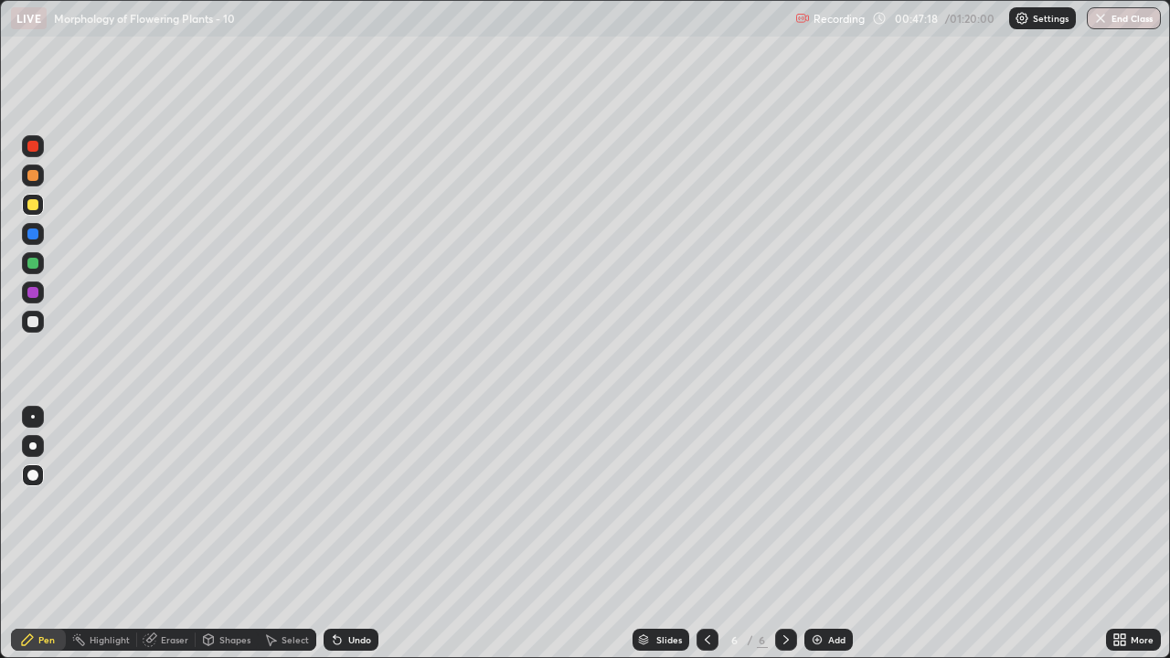
click at [31, 295] on div at bounding box center [32, 292] width 11 height 11
click at [33, 184] on div at bounding box center [33, 176] width 22 height 22
click at [348, 541] on div "Undo" at bounding box center [359, 640] width 23 height 9
click at [35, 267] on div at bounding box center [32, 263] width 11 height 11
click at [337, 541] on icon at bounding box center [337, 640] width 15 height 15
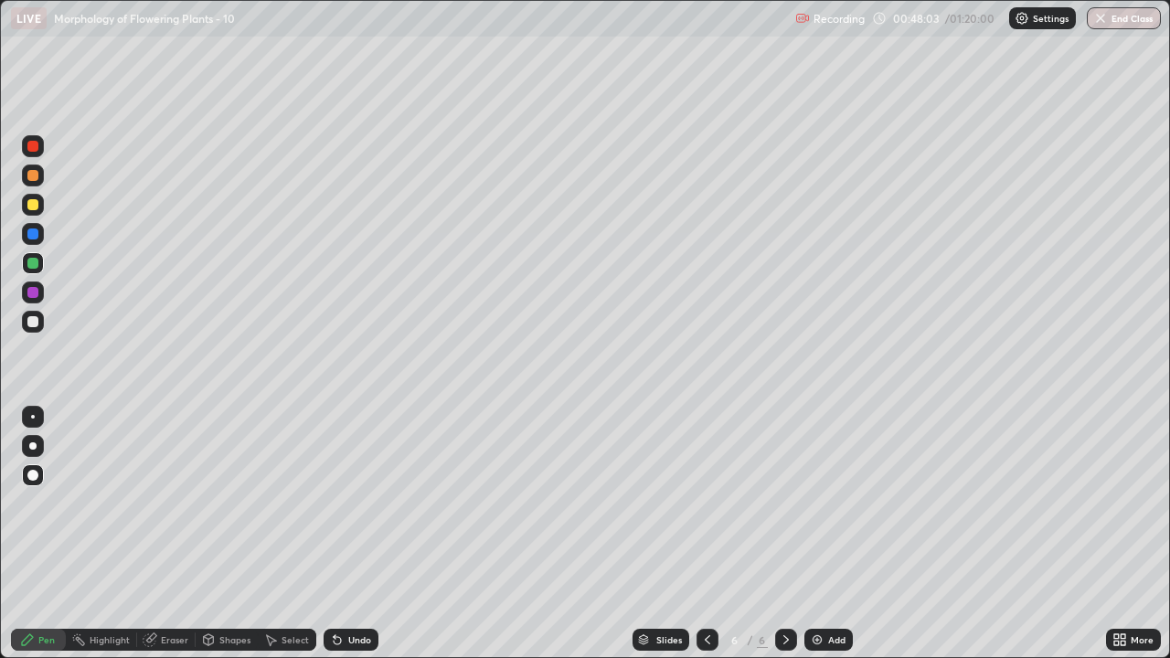
click at [334, 541] on icon at bounding box center [337, 640] width 7 height 7
click at [334, 541] on icon at bounding box center [335, 637] width 2 height 2
click at [33, 148] on div at bounding box center [32, 146] width 11 height 11
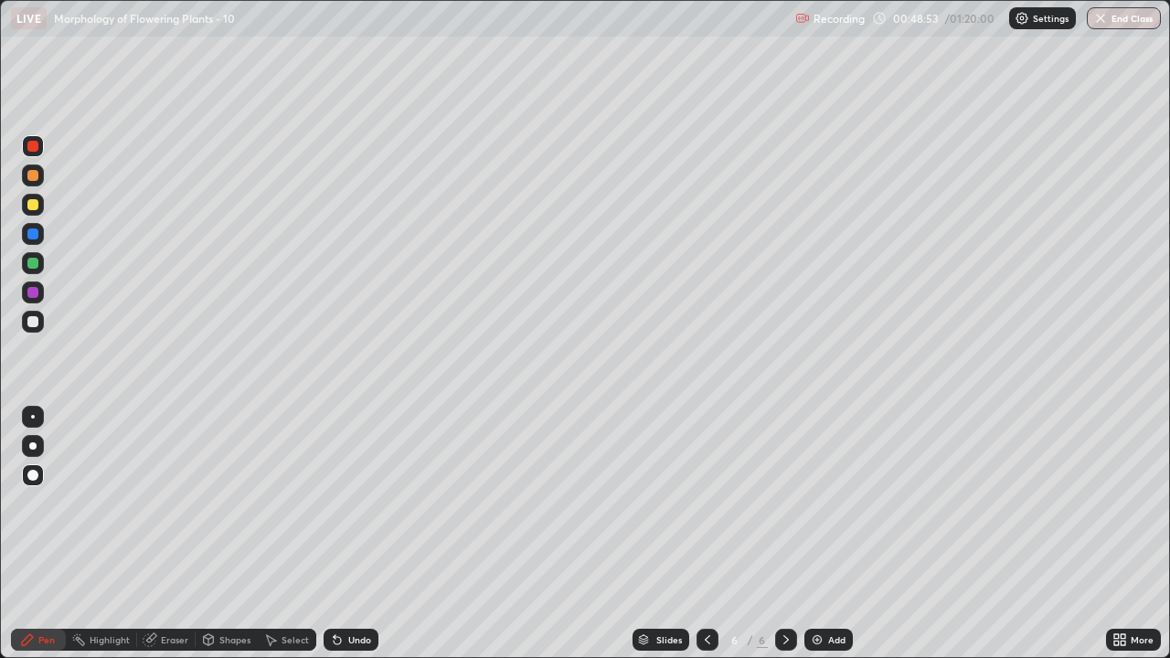
click at [42, 327] on div at bounding box center [33, 322] width 22 height 22
click at [706, 541] on icon at bounding box center [707, 640] width 15 height 15
click at [785, 541] on icon at bounding box center [786, 640] width 15 height 15
click at [187, 541] on div "Eraser" at bounding box center [174, 640] width 27 height 9
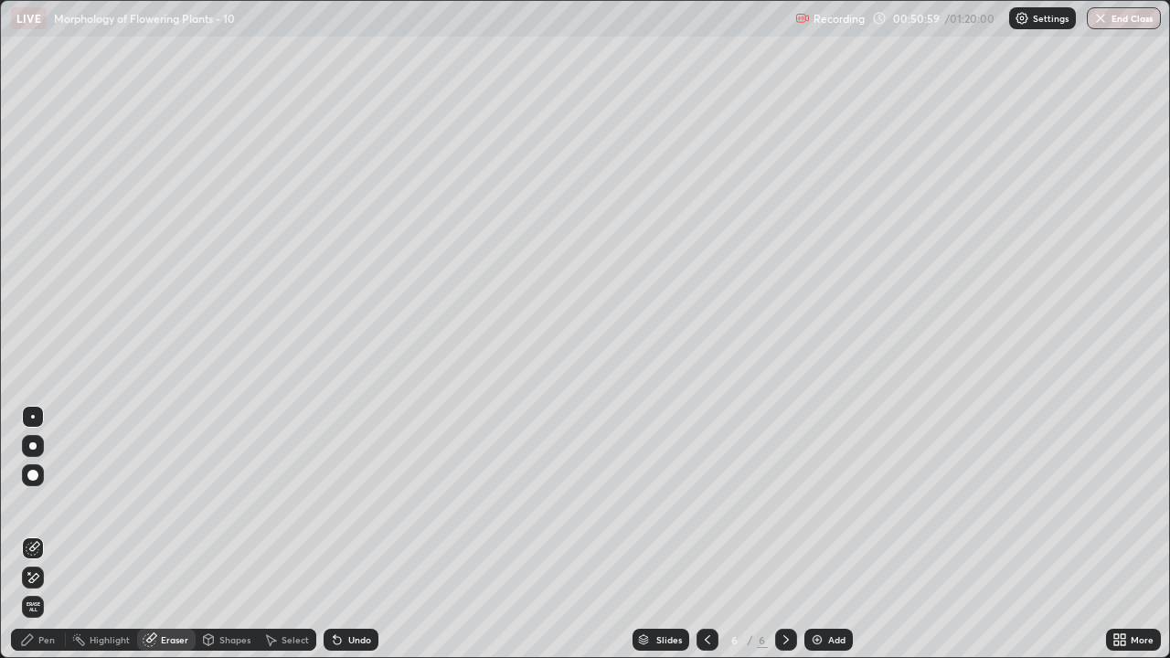
click at [35, 541] on span "Erase all" at bounding box center [33, 607] width 20 height 11
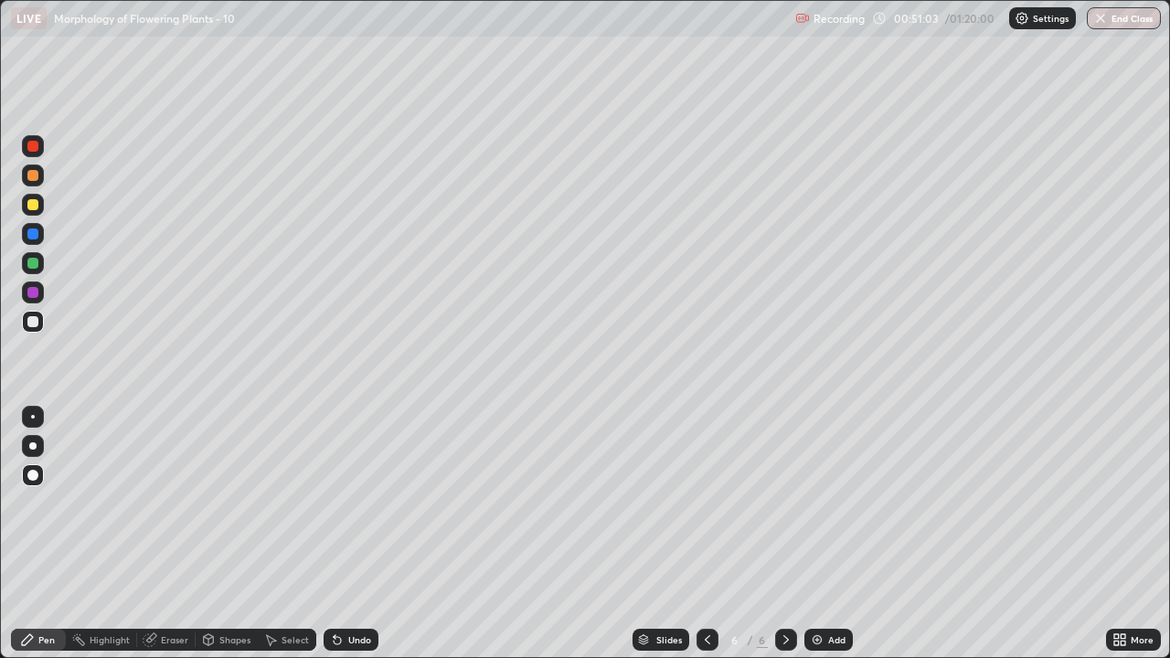
click at [34, 182] on div at bounding box center [33, 176] width 22 height 22
click at [33, 325] on div at bounding box center [32, 321] width 11 height 11
click at [32, 294] on div at bounding box center [32, 292] width 11 height 11
click at [37, 180] on div at bounding box center [33, 176] width 22 height 22
click at [338, 541] on icon at bounding box center [337, 640] width 15 height 15
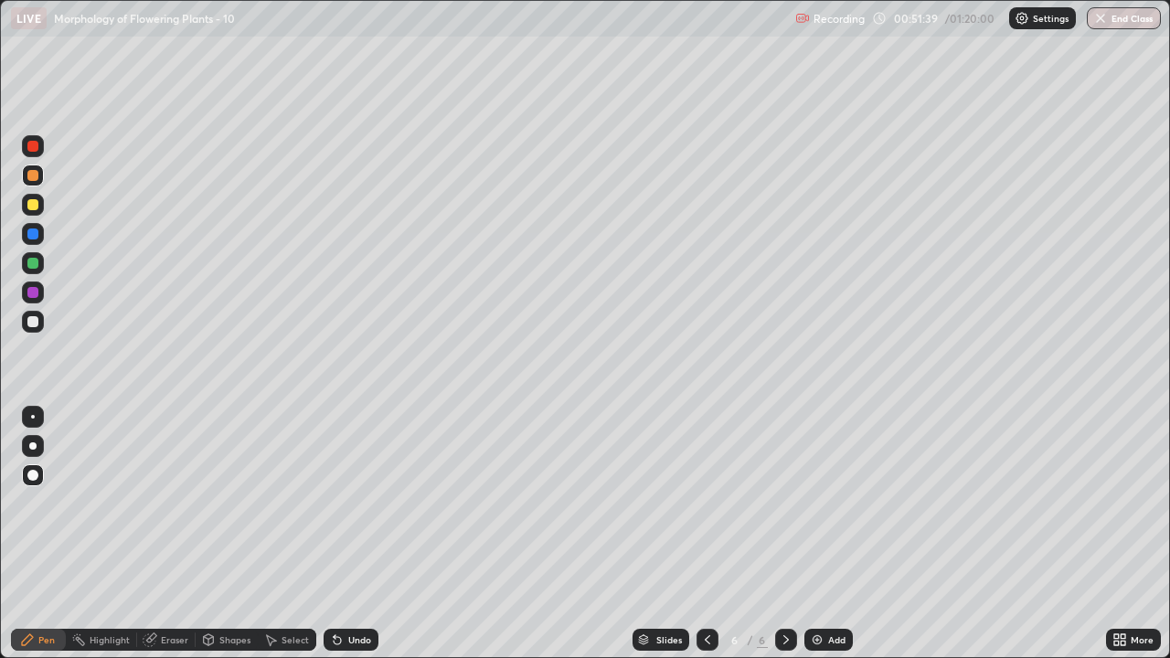
click at [30, 262] on div at bounding box center [32, 263] width 11 height 11
click at [32, 294] on div at bounding box center [32, 292] width 11 height 11
click at [34, 448] on div at bounding box center [32, 446] width 7 height 7
click at [31, 332] on div at bounding box center [33, 322] width 22 height 22
click at [35, 476] on div at bounding box center [32, 475] width 11 height 11
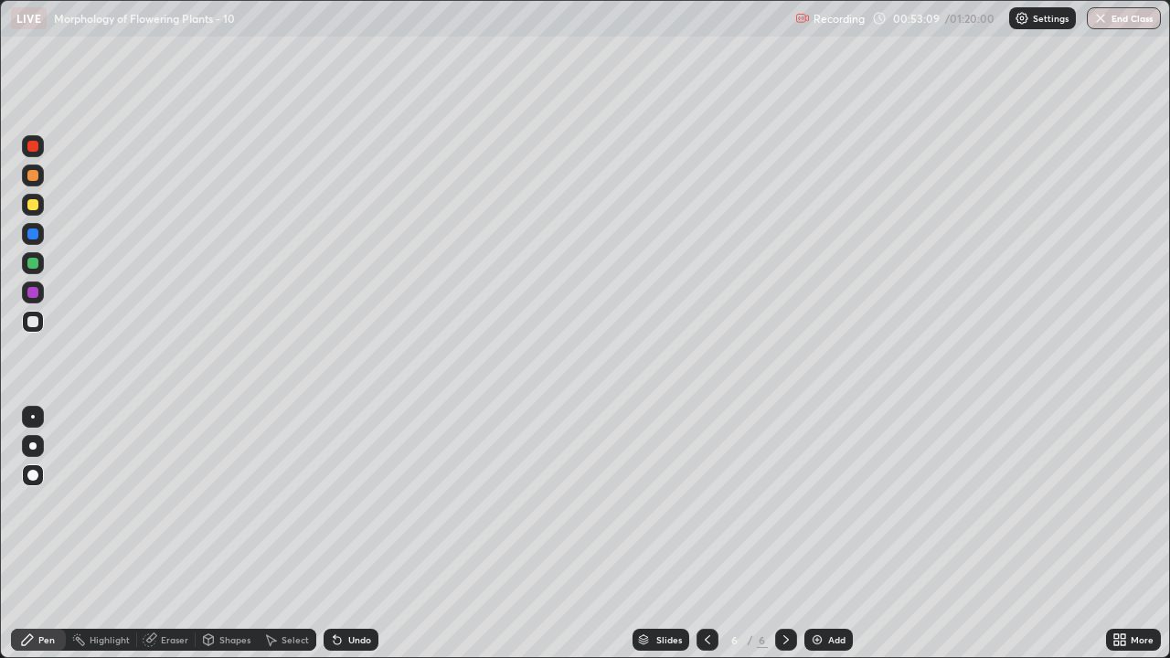
click at [37, 294] on div at bounding box center [32, 292] width 11 height 11
click at [39, 269] on div at bounding box center [33, 263] width 22 height 22
click at [176, 541] on div "Eraser" at bounding box center [174, 640] width 27 height 9
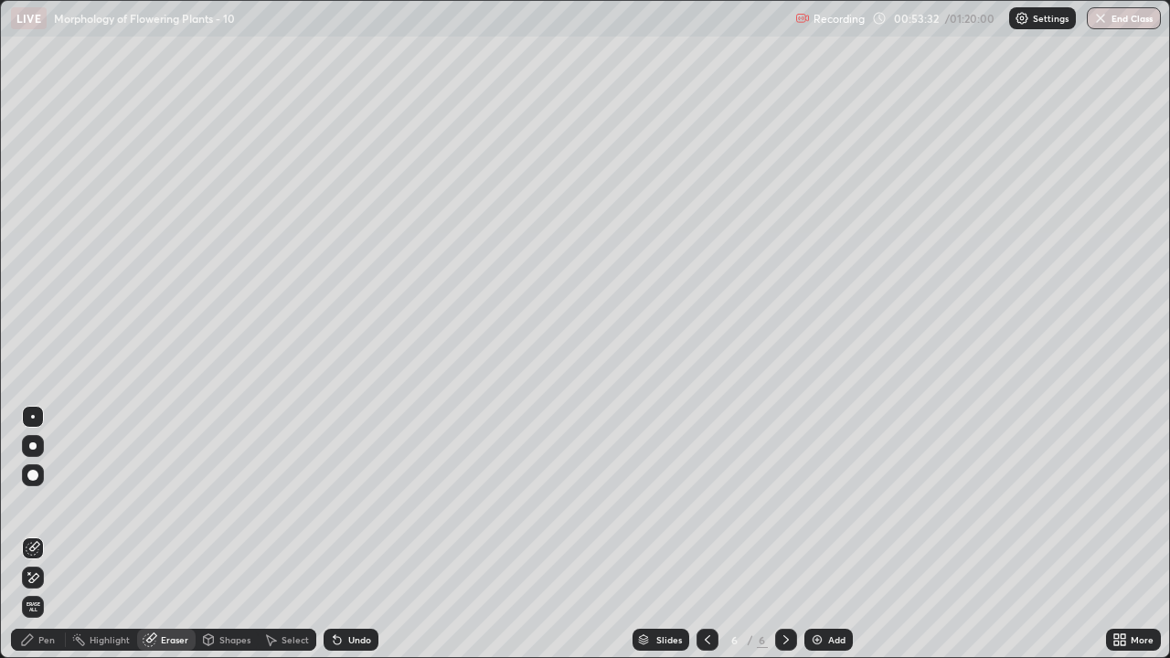
click at [35, 541] on icon at bounding box center [33, 579] width 15 height 16
click at [51, 541] on div "Pen" at bounding box center [46, 640] width 16 height 9
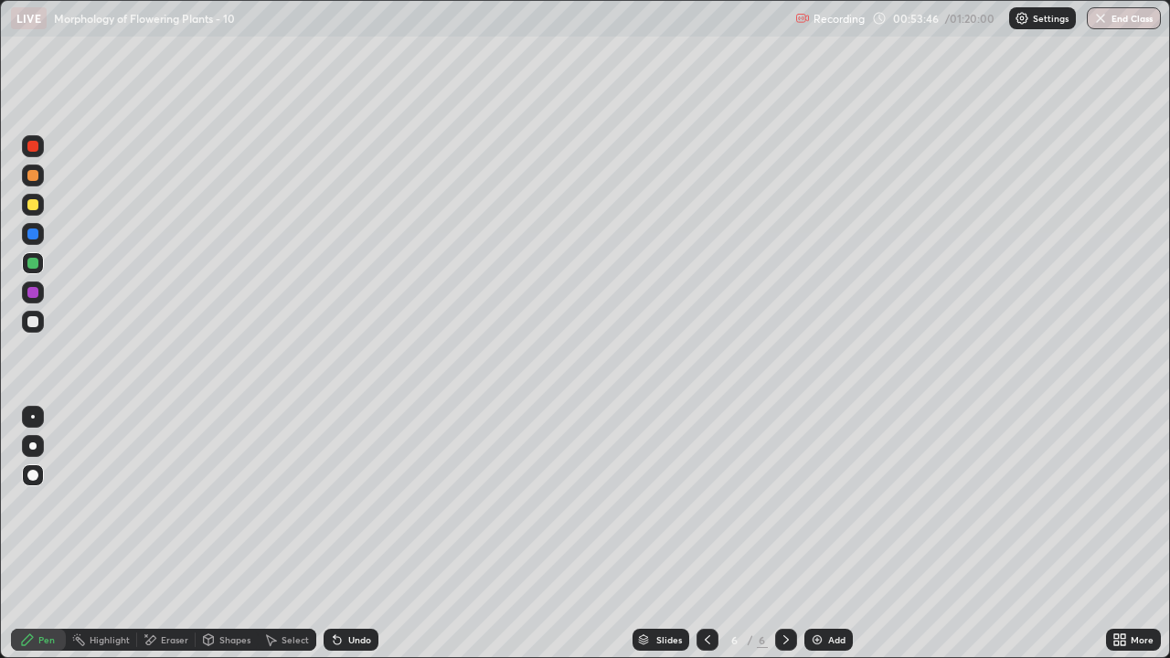
click at [31, 235] on div at bounding box center [32, 234] width 11 height 11
click at [704, 541] on icon at bounding box center [707, 640] width 15 height 15
click at [706, 541] on icon at bounding box center [707, 640] width 15 height 15
click at [785, 541] on icon at bounding box center [786, 640] width 15 height 15
click at [792, 541] on div at bounding box center [786, 640] width 22 height 22
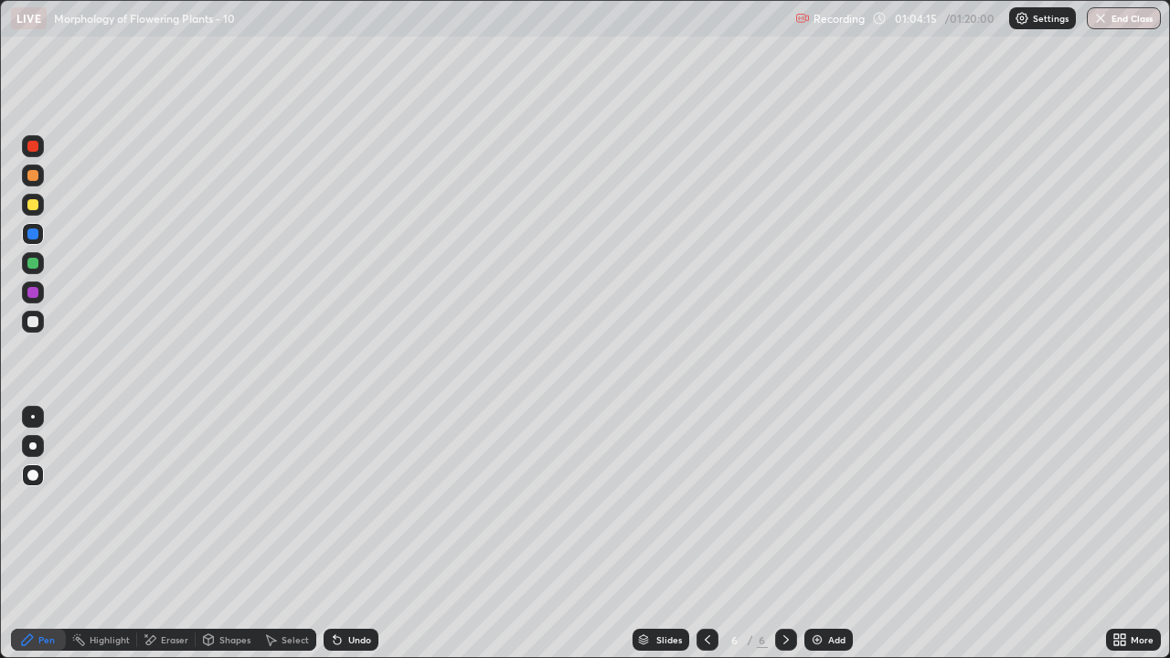
click at [710, 541] on icon at bounding box center [707, 640] width 15 height 15
click at [785, 541] on icon at bounding box center [786, 640] width 15 height 15
click at [701, 541] on div at bounding box center [708, 640] width 22 height 37
click at [703, 541] on icon at bounding box center [707, 640] width 15 height 15
click at [787, 541] on icon at bounding box center [786, 640] width 15 height 15
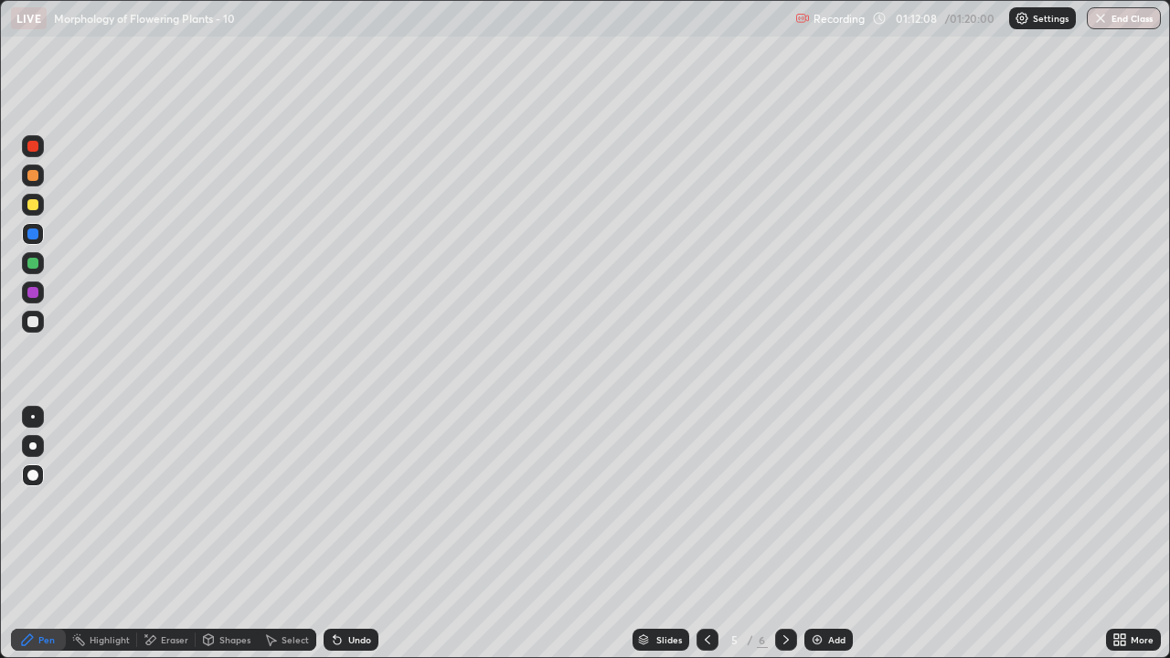
click at [784, 541] on icon at bounding box center [786, 640] width 15 height 15
click at [838, 541] on div "Add" at bounding box center [836, 640] width 17 height 9
click at [824, 541] on div "Add" at bounding box center [829, 640] width 48 height 22
click at [34, 176] on div at bounding box center [32, 175] width 11 height 11
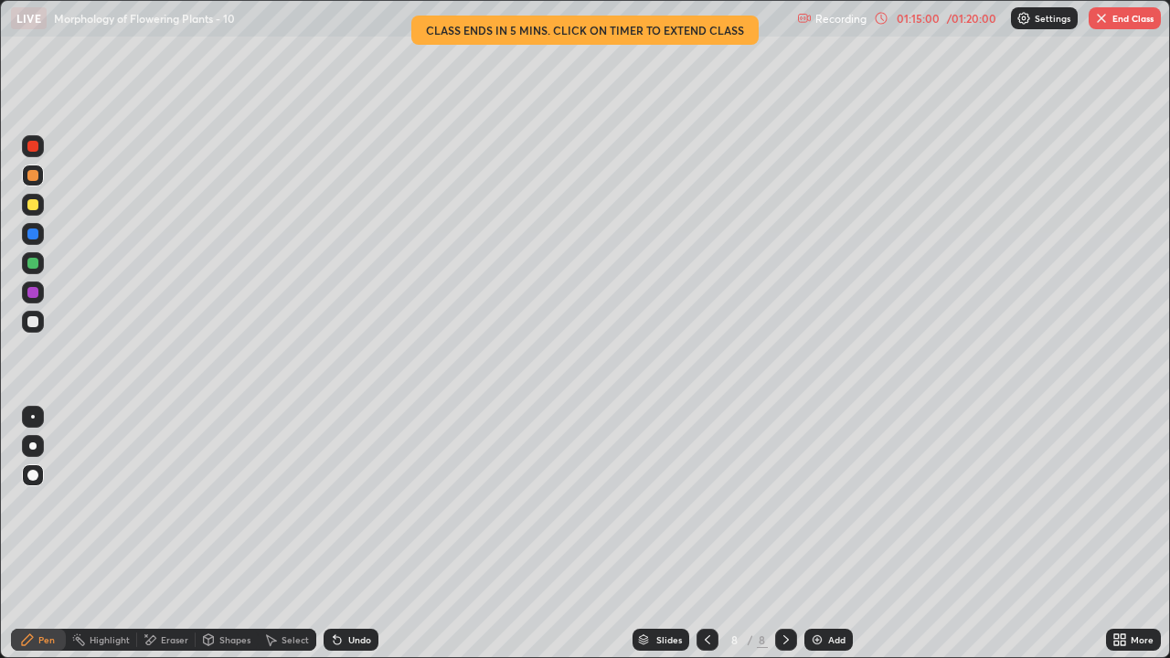
click at [365, 541] on div "Undo" at bounding box center [359, 640] width 23 height 9
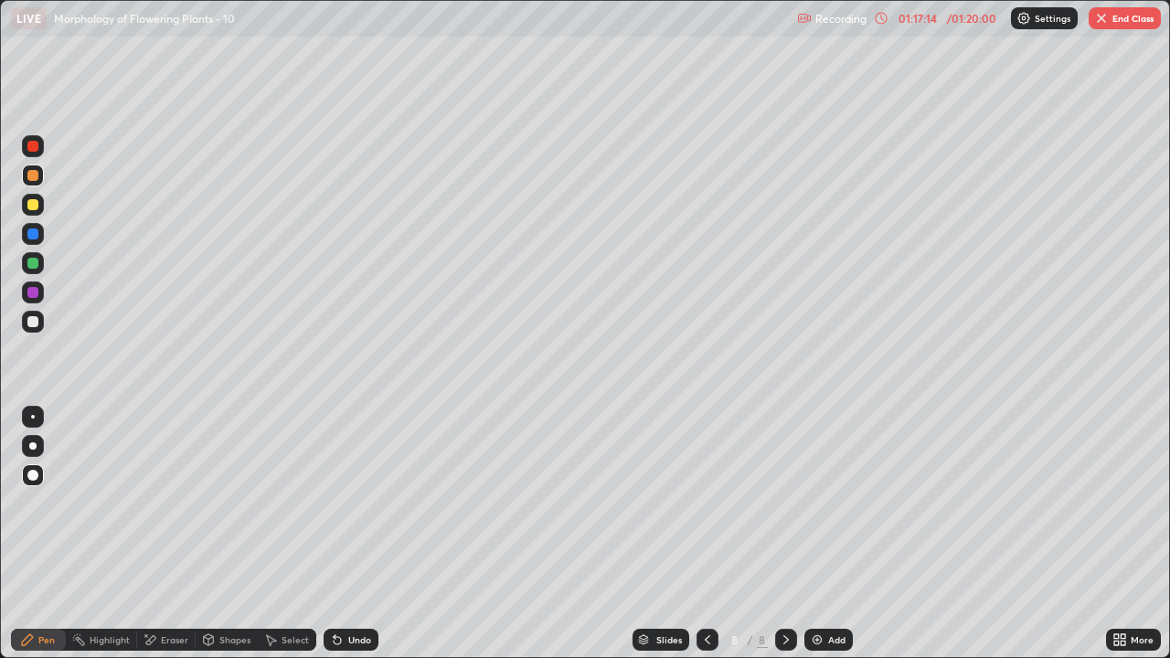
click at [1116, 26] on button "End Class" at bounding box center [1125, 18] width 72 height 22
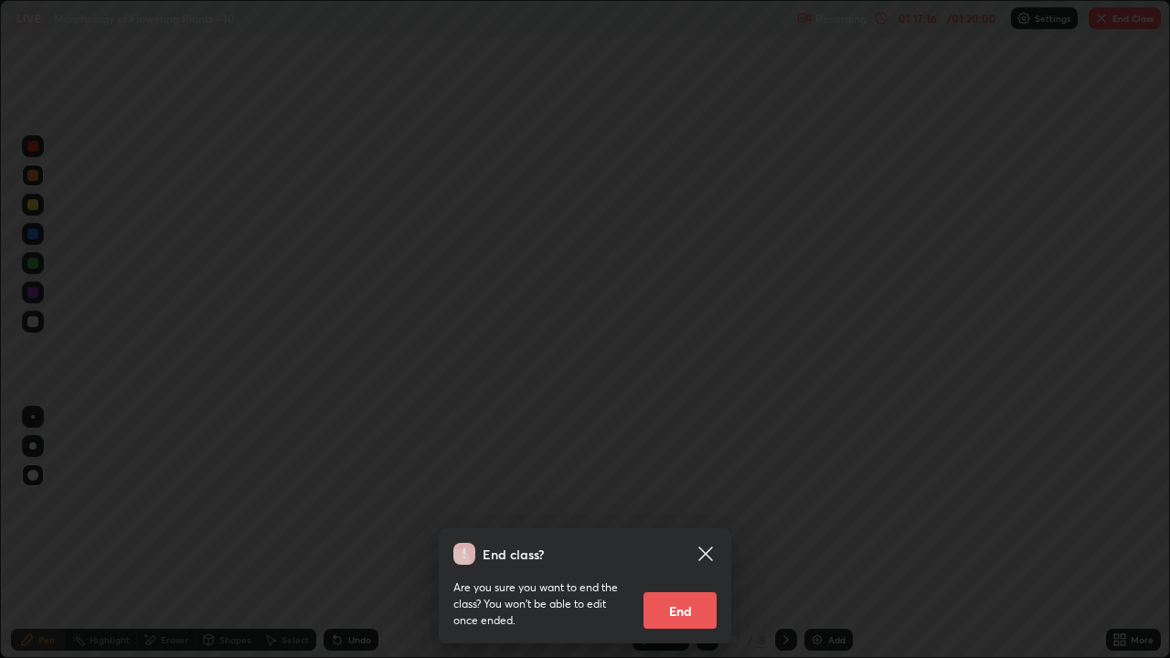
click at [689, 541] on button "End" at bounding box center [680, 611] width 73 height 37
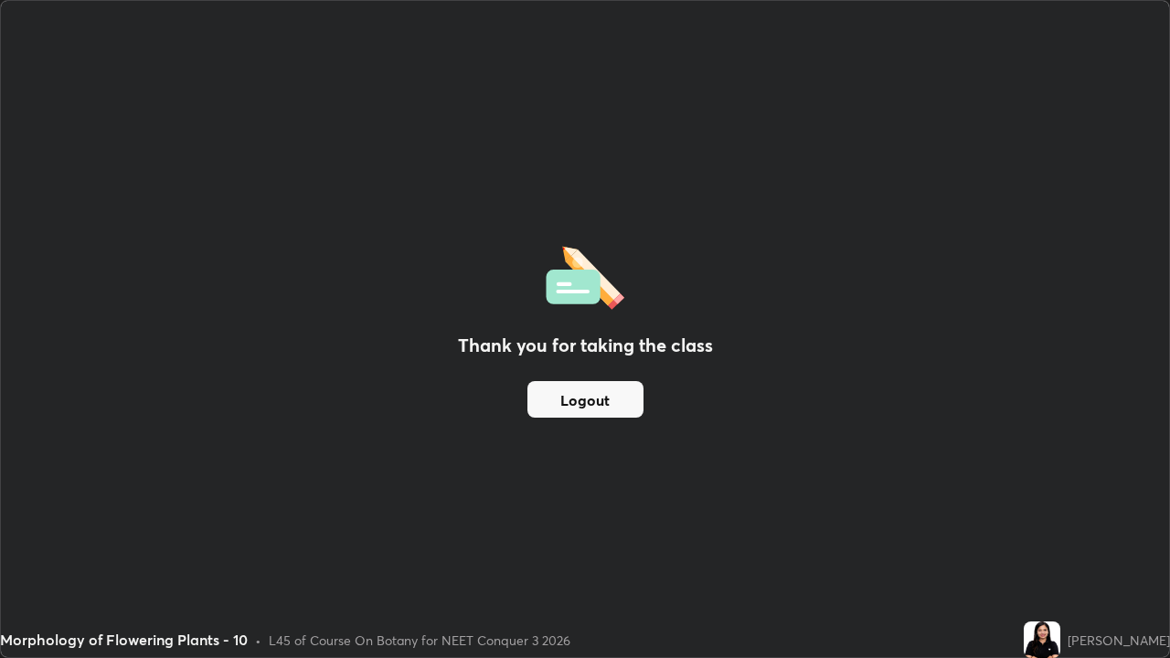
click at [613, 401] on button "Logout" at bounding box center [586, 399] width 116 height 37
